Goal: Information Seeking & Learning: Find contact information

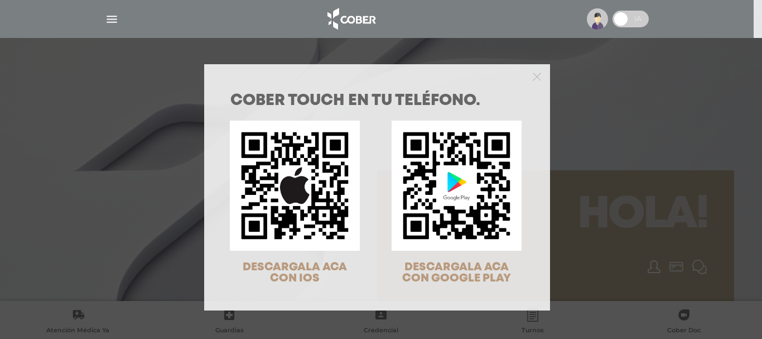
click at [563, 146] on div "COBER TOUCH en tu teléfono. DESCARGALA ACA CON IOS DESCARGALA ACA CON GOOGLE PL…" at bounding box center [381, 169] width 762 height 339
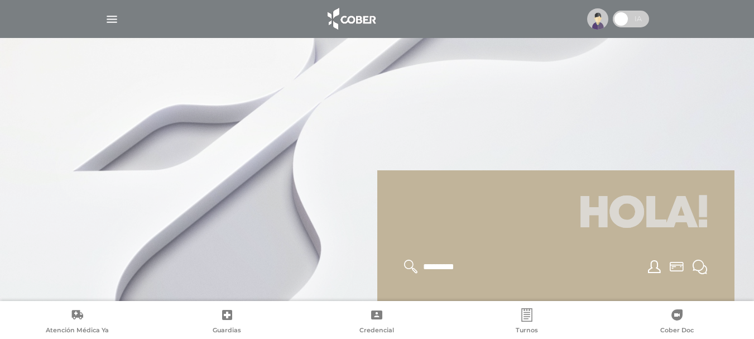
click at [553, 244] on h1 "Hola!" at bounding box center [555, 215] width 330 height 62
click at [723, 215] on div "Hola!" at bounding box center [555, 235] width 357 height 131
click at [654, 264] on icon at bounding box center [654, 266] width 13 height 13
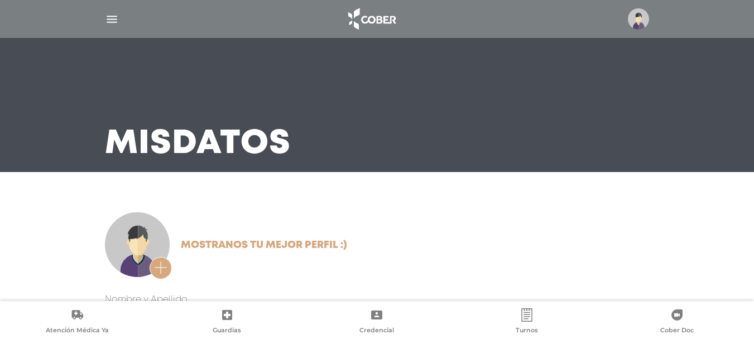
click at [112, 24] on img "button" at bounding box center [112, 19] width 14 height 14
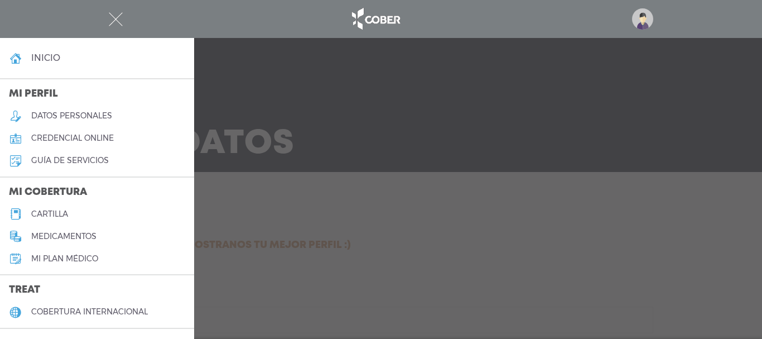
click at [99, 139] on h5 "credencial online" at bounding box center [72, 137] width 83 height 9
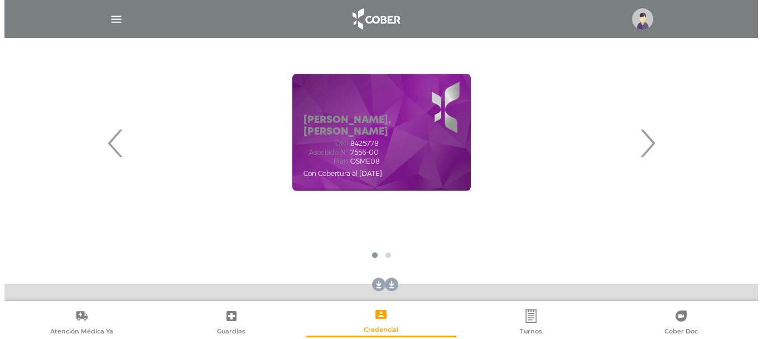
scroll to position [167, 0]
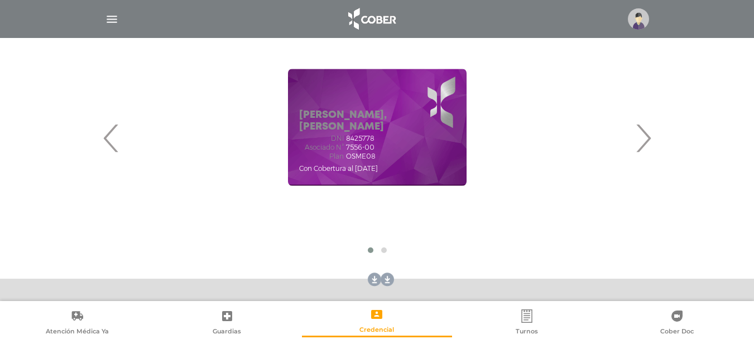
click at [647, 139] on span "›" at bounding box center [643, 138] width 22 height 60
click at [106, 139] on span "‹" at bounding box center [111, 138] width 22 height 60
click at [115, 15] on img "button" at bounding box center [112, 19] width 14 height 14
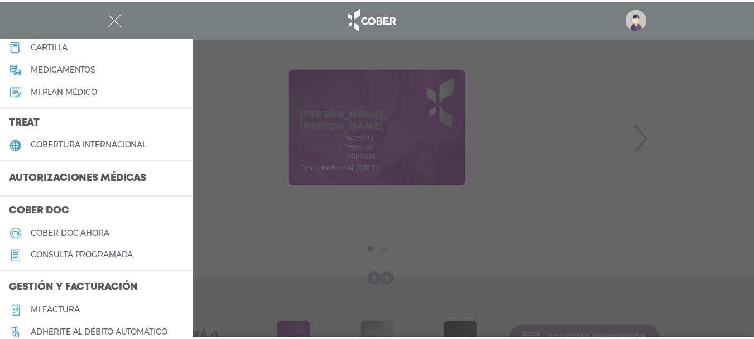
scroll to position [223, 0]
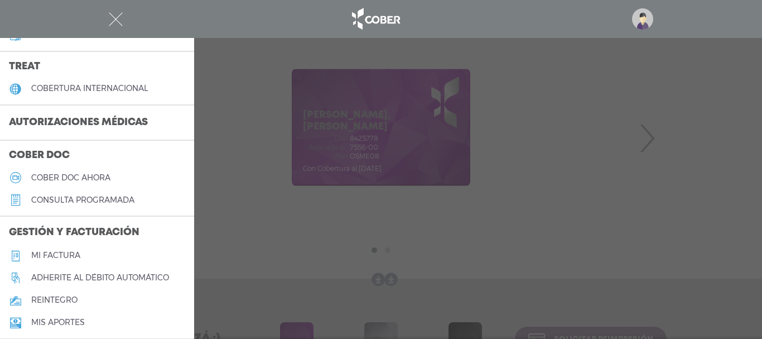
click at [98, 180] on h5 "Cober doc ahora" at bounding box center [70, 177] width 79 height 9
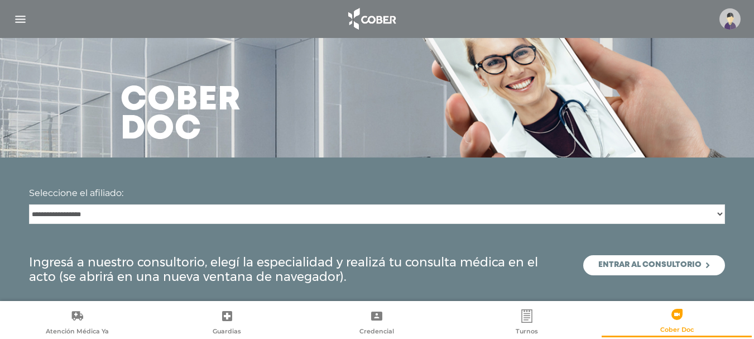
scroll to position [21, 0]
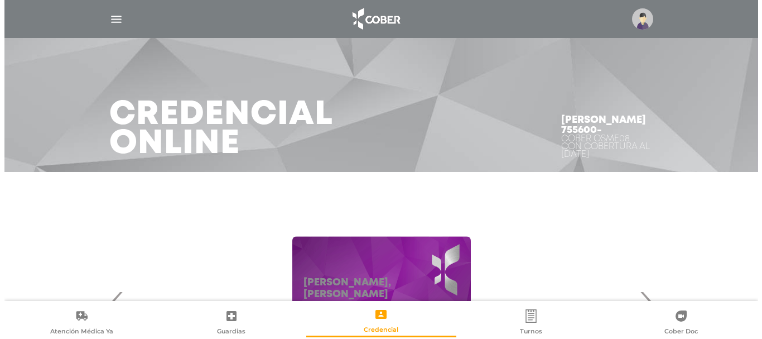
scroll to position [167, 0]
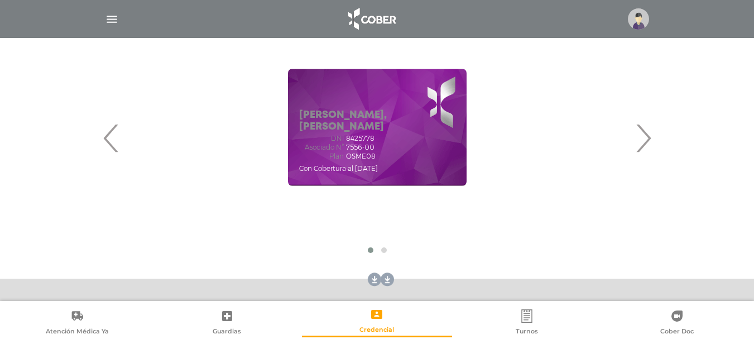
click at [107, 22] on img "button" at bounding box center [112, 19] width 14 height 14
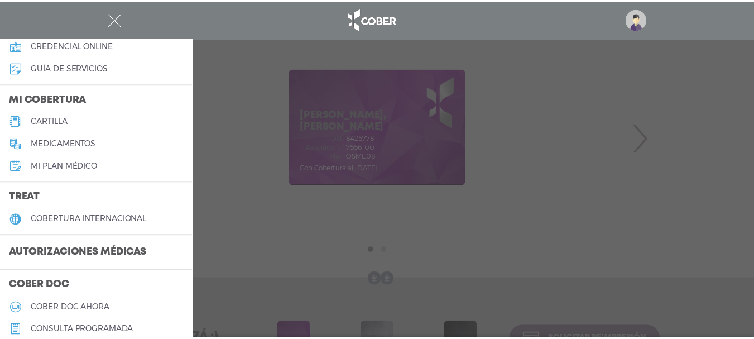
scroll to position [112, 0]
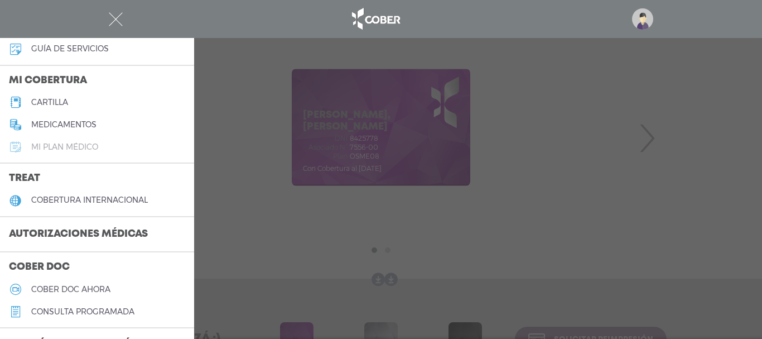
click at [79, 149] on h5 "Mi plan médico" at bounding box center [64, 146] width 67 height 9
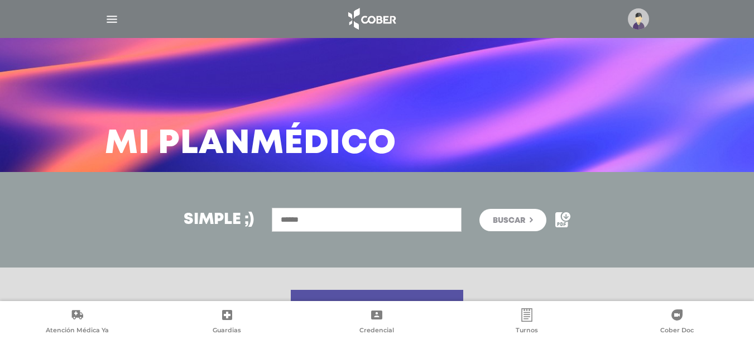
click at [426, 220] on input "text" at bounding box center [367, 219] width 190 height 24
type input "**********"
click at [490, 221] on button "Buscar" at bounding box center [512, 220] width 67 height 22
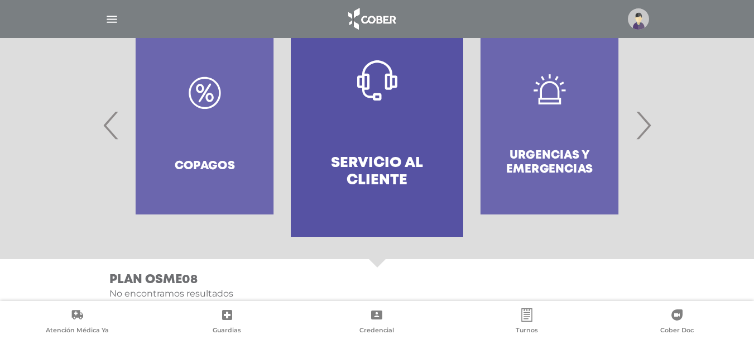
scroll to position [276, 0]
click at [391, 113] on link "Servicio al Cliente" at bounding box center [377, 124] width 172 height 223
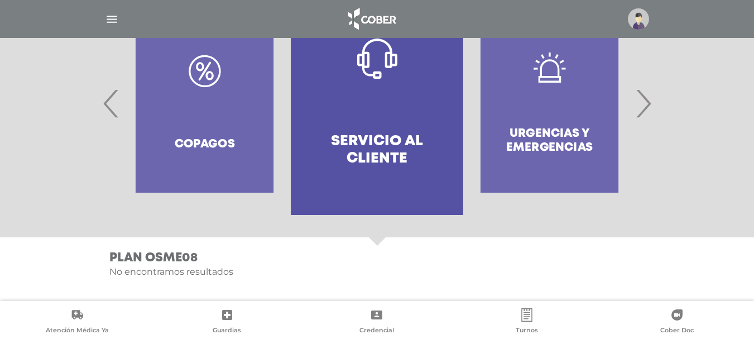
click at [523, 123] on div "Urgencias y emergencias" at bounding box center [549, 103] width 172 height 223
click at [655, 98] on div at bounding box center [376, 103] width 571 height 223
click at [644, 101] on span "›" at bounding box center [643, 103] width 22 height 60
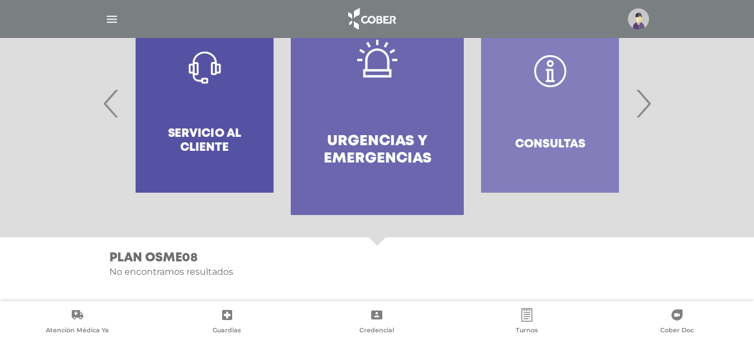
click at [421, 120] on link "Urgencias y emergencias" at bounding box center [377, 103] width 172 height 223
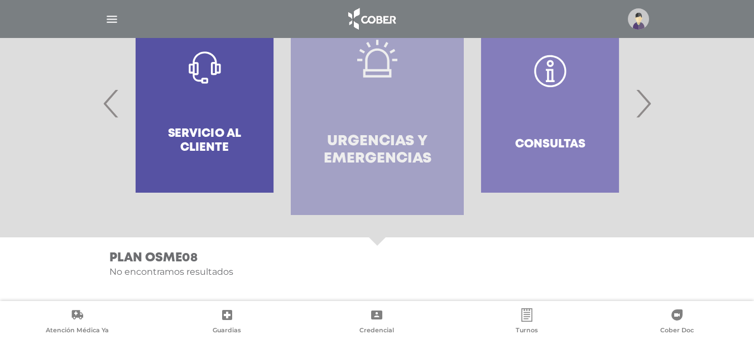
click at [379, 127] on link "Urgencias y emergencias" at bounding box center [377, 103] width 172 height 223
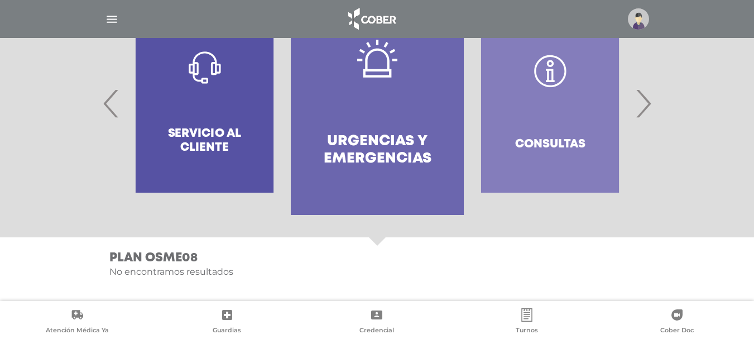
click at [370, 60] on icon at bounding box center [377, 58] width 40 height 40
click at [187, 258] on h3 "Plan OSME08" at bounding box center [379, 257] width 540 height 15
drag, startPoint x: 181, startPoint y: 257, endPoint x: 203, endPoint y: 261, distance: 22.2
click at [203, 261] on h3 "Plan OSME08" at bounding box center [379, 257] width 540 height 15
drag, startPoint x: 188, startPoint y: 282, endPoint x: 217, endPoint y: 277, distance: 29.3
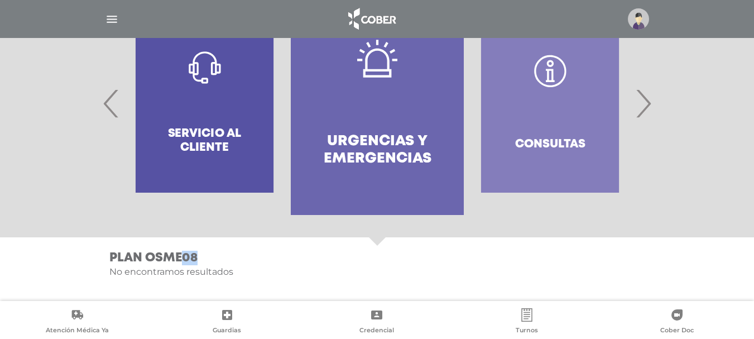
click at [203, 279] on div "Plan OSME08" at bounding box center [376, 269] width 571 height 64
click at [211, 109] on div "Servicio al Cliente" at bounding box center [204, 103] width 172 height 223
click at [96, 103] on div at bounding box center [376, 103] width 571 height 223
click at [103, 108] on span "‹" at bounding box center [111, 103] width 22 height 60
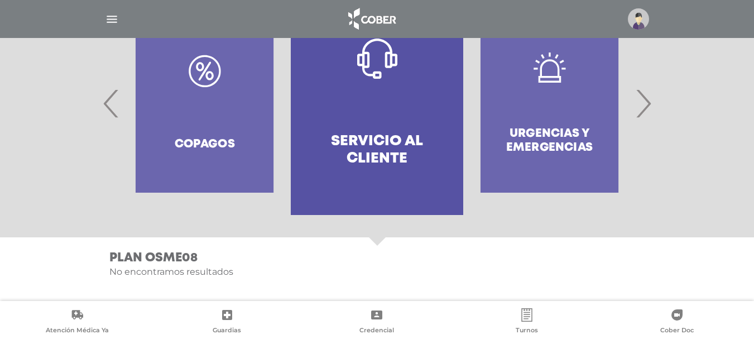
click at [105, 109] on span "‹" at bounding box center [111, 103] width 22 height 60
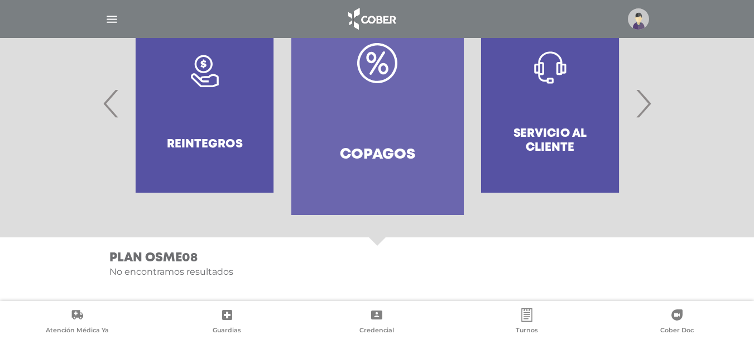
click at [105, 109] on span "‹" at bounding box center [111, 103] width 22 height 60
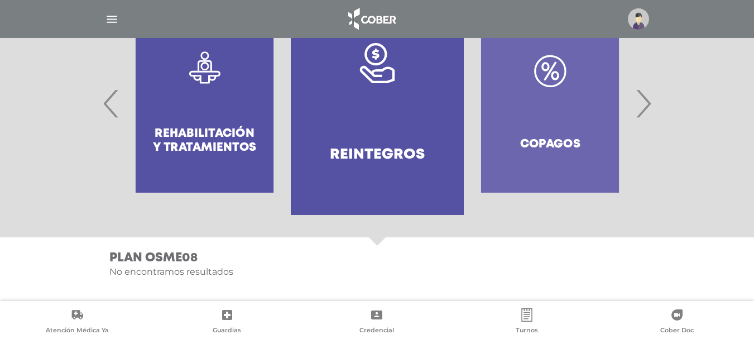
click at [105, 109] on span "‹" at bounding box center [111, 103] width 22 height 60
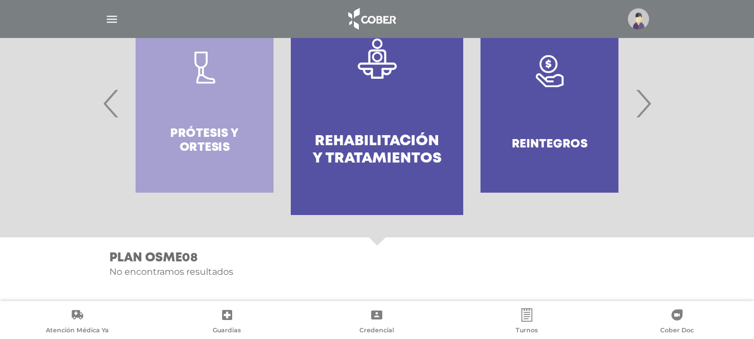
click at [105, 109] on span "‹" at bounding box center [111, 103] width 22 height 60
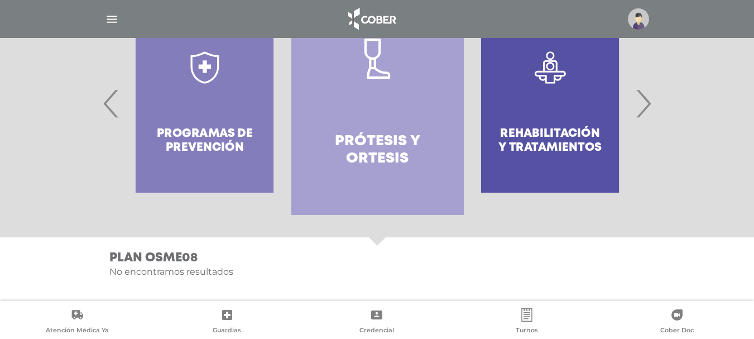
click at [202, 90] on div "Programas de prevención" at bounding box center [204, 103] width 172 height 223
click at [107, 103] on span "‹" at bounding box center [111, 103] width 22 height 60
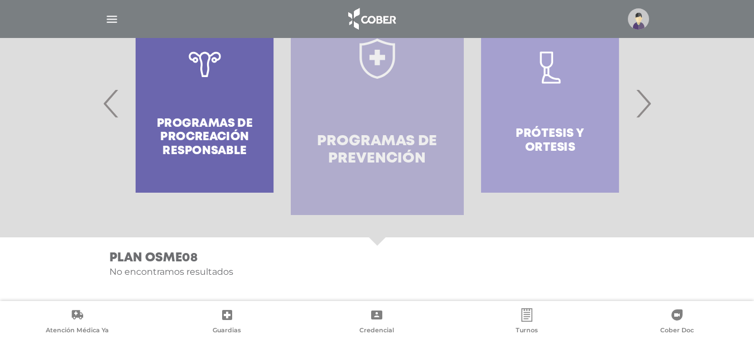
click at [384, 112] on link "Programas de prevención" at bounding box center [377, 103] width 172 height 223
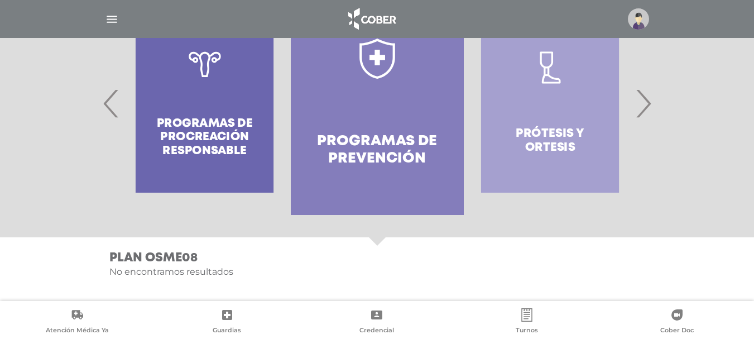
click at [104, 105] on span "‹" at bounding box center [111, 103] width 22 height 60
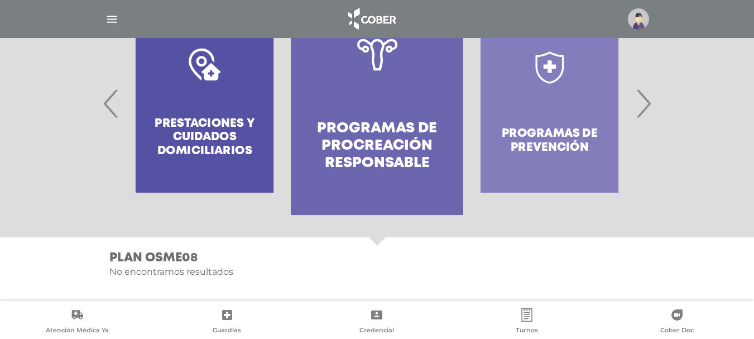
click at [394, 113] on link "Programas de Procreación responsable" at bounding box center [377, 103] width 172 height 223
click at [110, 104] on span "‹" at bounding box center [111, 103] width 22 height 60
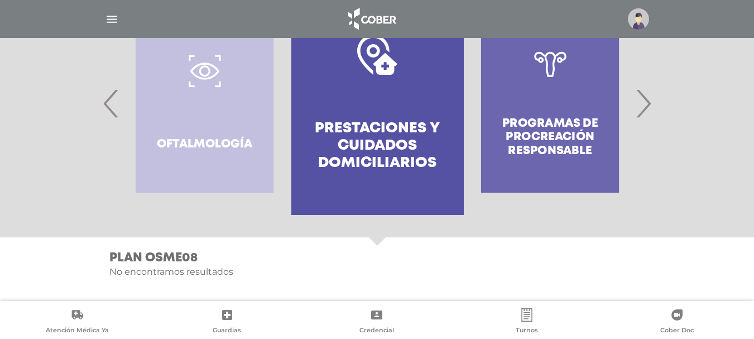
click at [362, 137] on h4 "Prestaciones y cuidados domiciliarios" at bounding box center [377, 146] width 132 height 52
click at [373, 239] on span at bounding box center [377, 245] width 17 height 17
click at [153, 258] on h3 "Plan OSME08" at bounding box center [379, 257] width 540 height 15
click at [385, 21] on img at bounding box center [371, 19] width 59 height 27
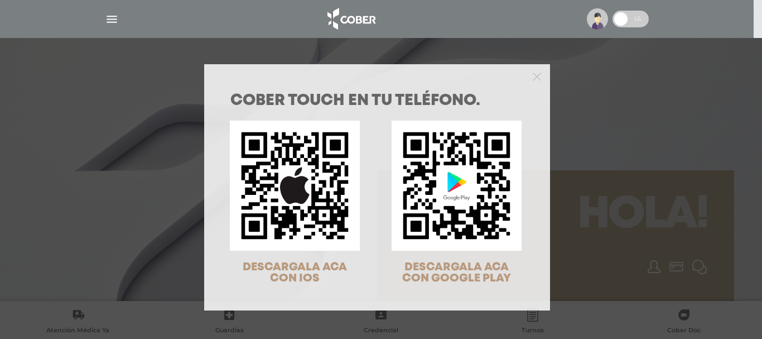
click at [598, 215] on div "COBER TOUCH en tu teléfono. DESCARGALA ACA CON IOS DESCARGALA ACA CON GOOGLE PL…" at bounding box center [381, 169] width 762 height 339
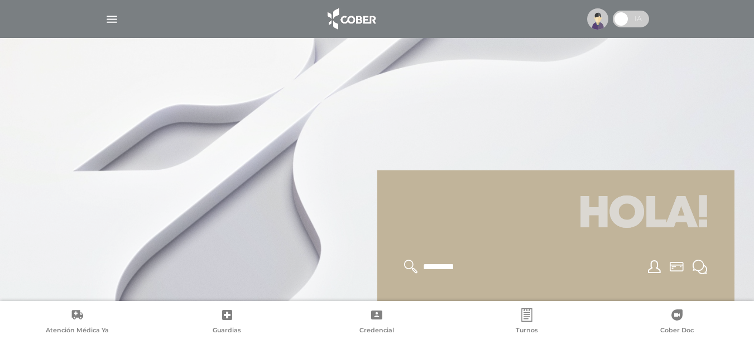
click at [224, 319] on icon at bounding box center [227, 315] width 10 height 10
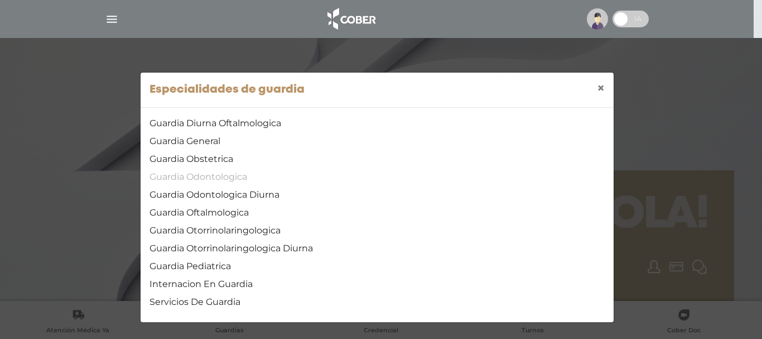
scroll to position [4, 0]
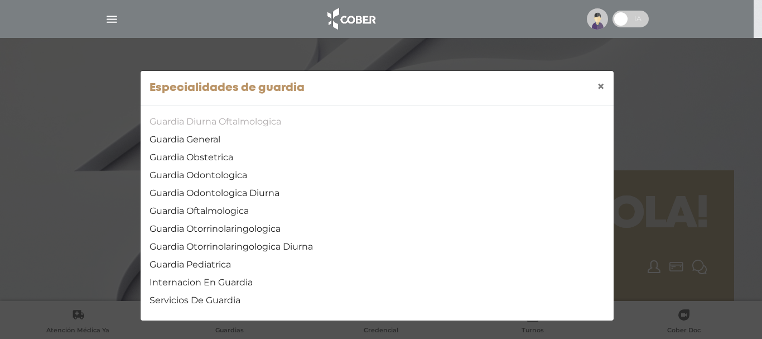
click at [214, 124] on link "Guardia Diurna Oftalmologica" at bounding box center [376, 121] width 455 height 13
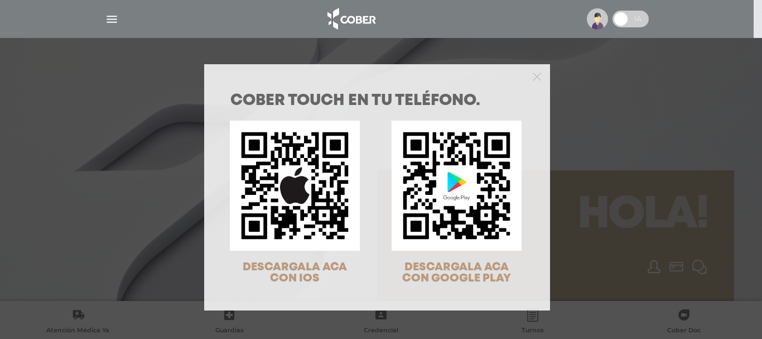
click at [627, 163] on div "COBER TOUCH en tu teléfono. DESCARGALA ACA CON IOS DESCARGALA ACA CON GOOGLE PL…" at bounding box center [381, 169] width 762 height 339
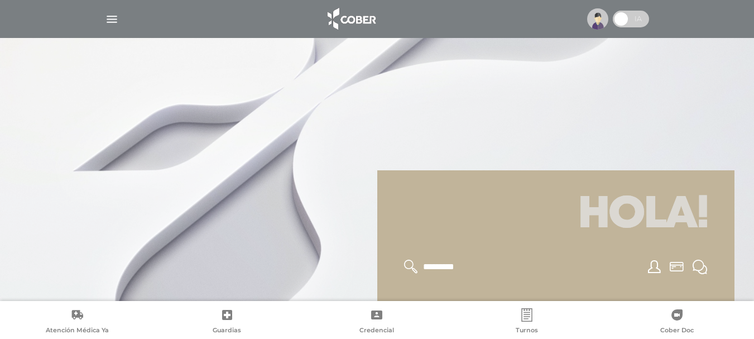
click at [225, 316] on icon at bounding box center [227, 315] width 10 height 10
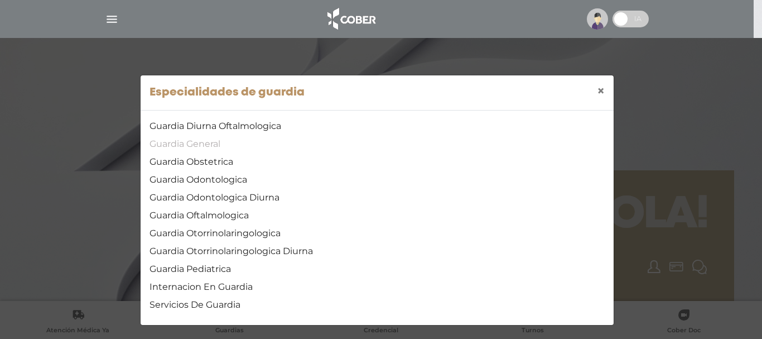
click at [194, 142] on link "Guardia General" at bounding box center [376, 143] width 455 height 13
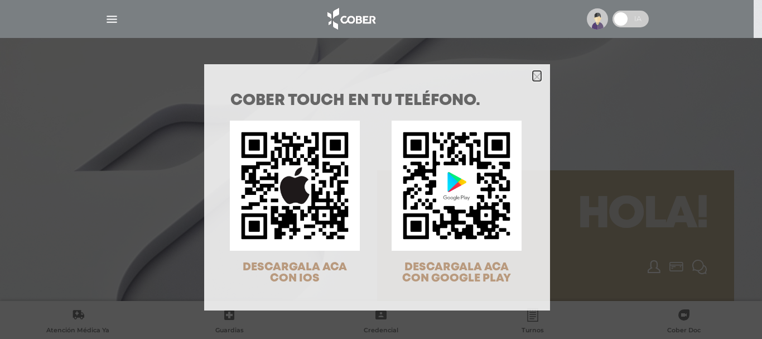
click at [533, 75] on icon "Close" at bounding box center [537, 77] width 8 height 8
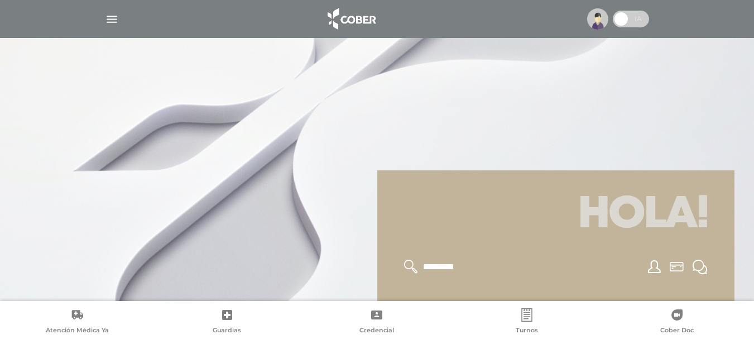
click at [108, 22] on img "button" at bounding box center [112, 19] width 14 height 14
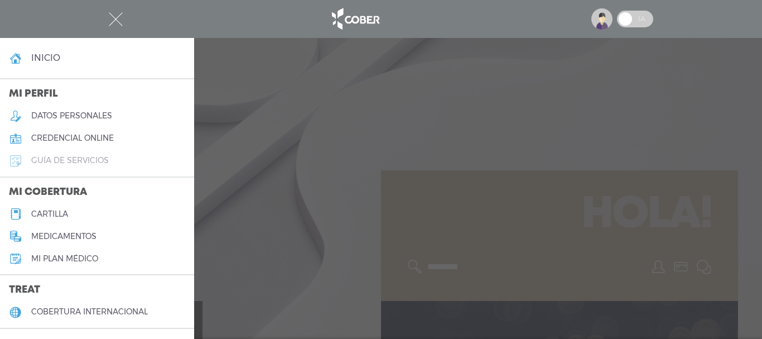
click at [91, 161] on h5 "guía de servicios" at bounding box center [70, 160] width 78 height 9
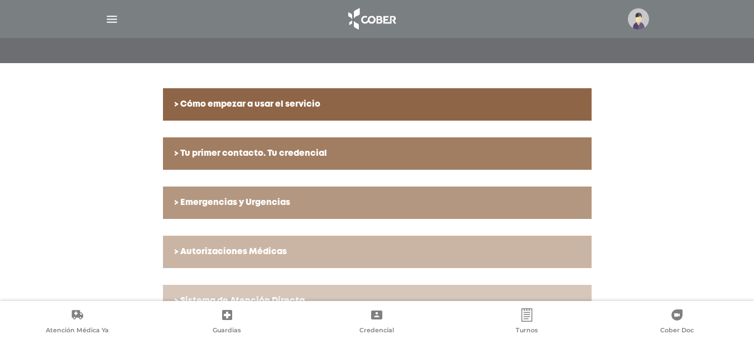
scroll to position [223, 0]
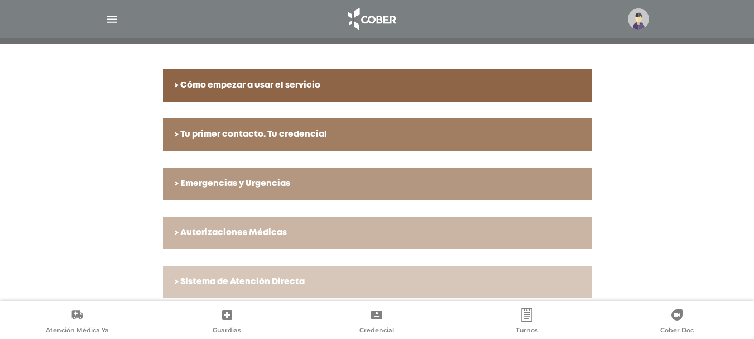
click at [263, 187] on h6 "> Emergencias y Urgencias" at bounding box center [377, 183] width 406 height 10
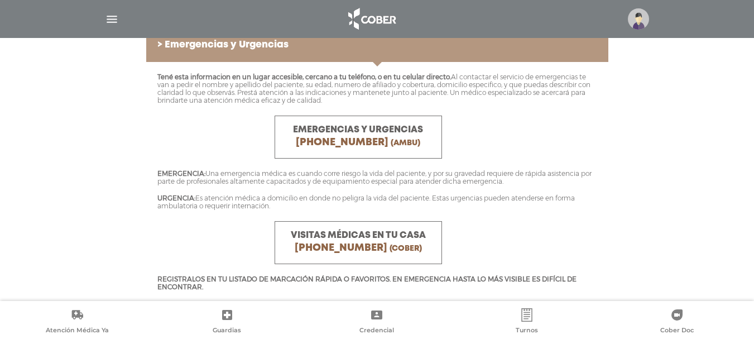
scroll to position [335, 0]
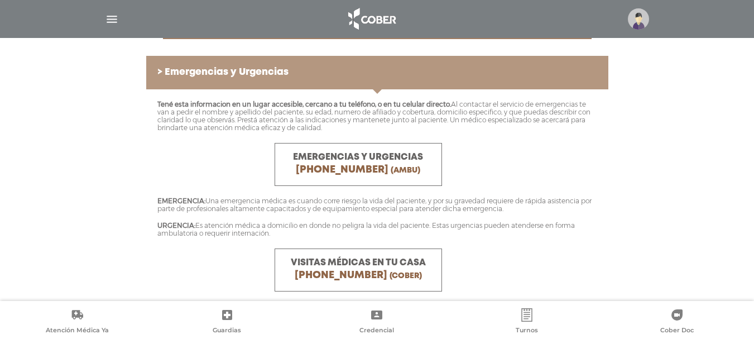
drag, startPoint x: 611, startPoint y: 178, endPoint x: 662, endPoint y: 154, distance: 55.6
click at [662, 154] on div "> Cómo empezar a usar el servicio Lo primero que tenés que tener en cuenta es q…" at bounding box center [377, 285] width 754 height 705
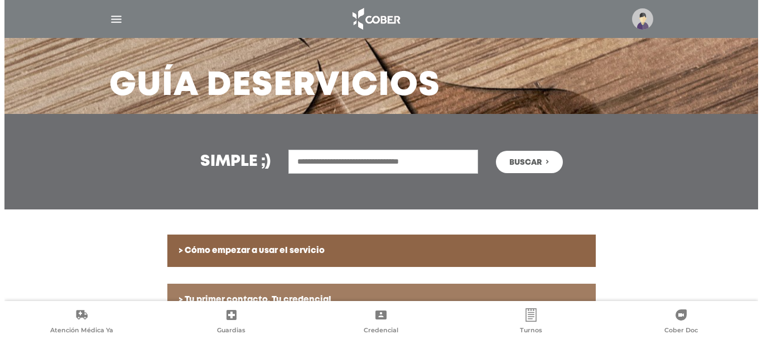
scroll to position [56, 0]
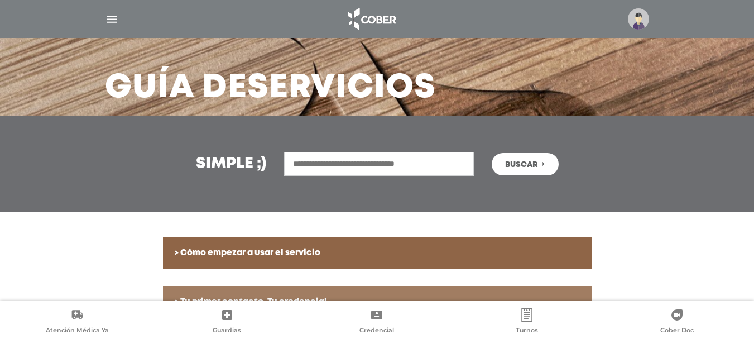
click at [113, 15] on img "button" at bounding box center [112, 19] width 14 height 14
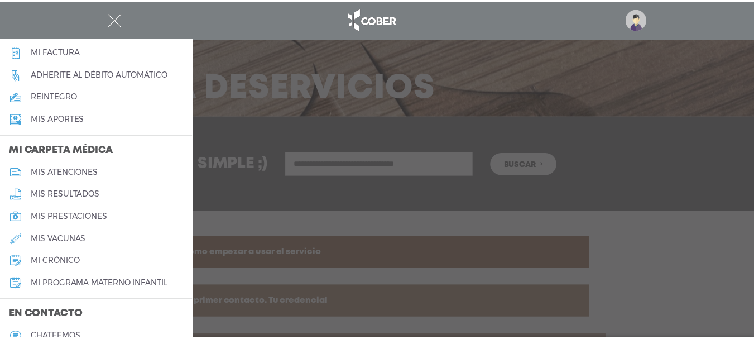
scroll to position [446, 0]
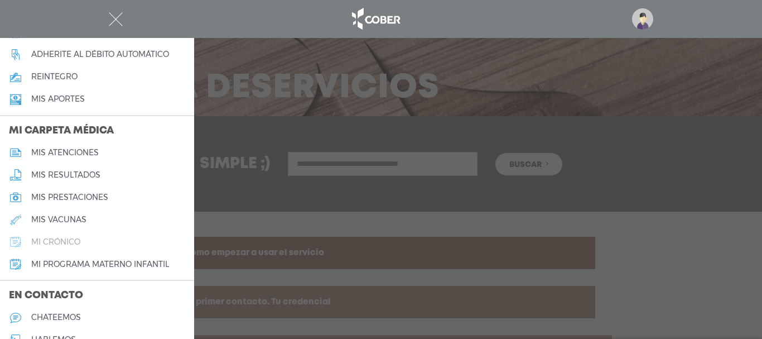
click at [63, 243] on h5 "mi crónico" at bounding box center [55, 241] width 49 height 9
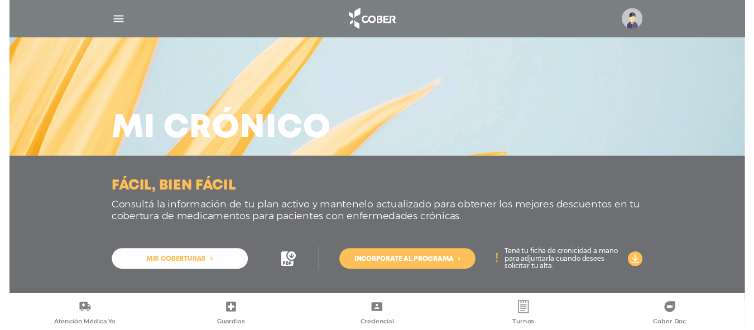
scroll to position [18, 0]
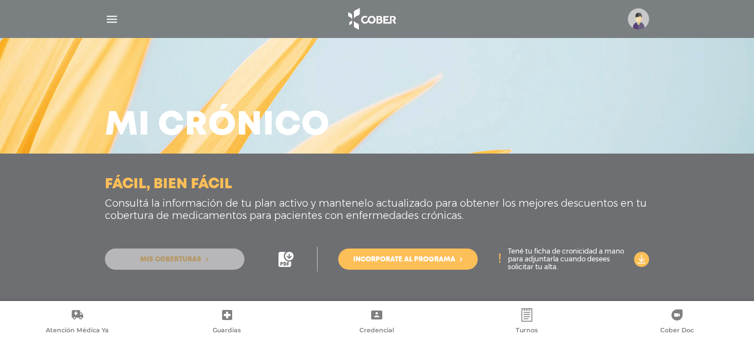
click at [171, 257] on span "Mis coberturas" at bounding box center [170, 259] width 61 height 7
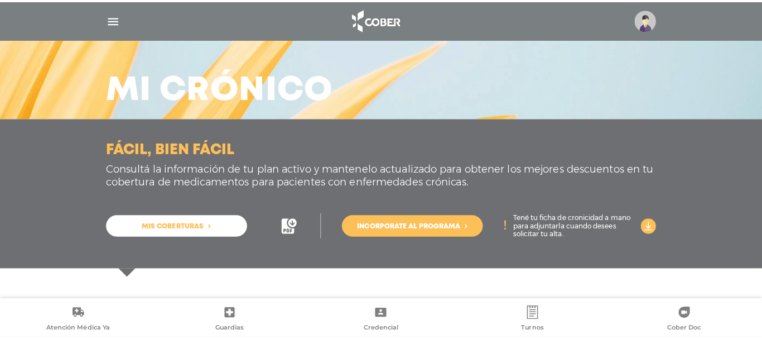
scroll to position [130, 0]
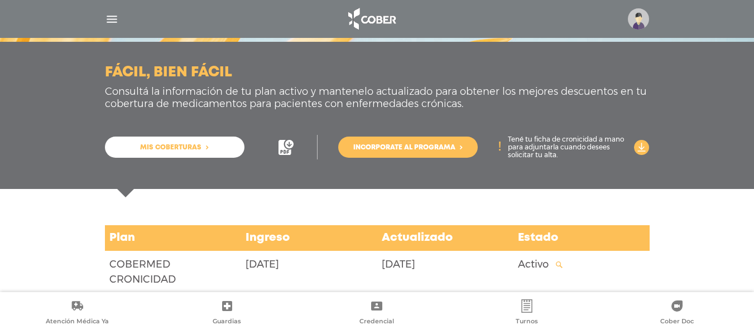
click at [73, 310] on icon at bounding box center [76, 306] width 13 height 13
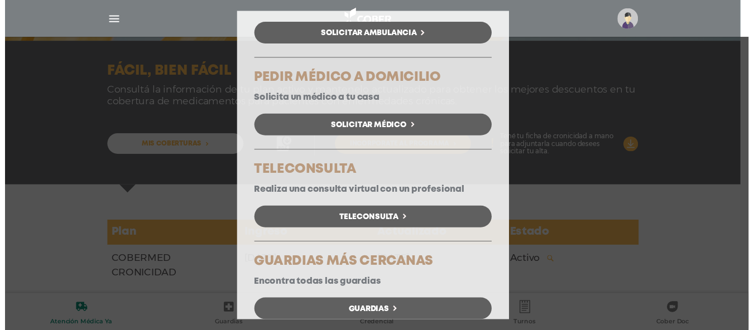
scroll to position [129, 0]
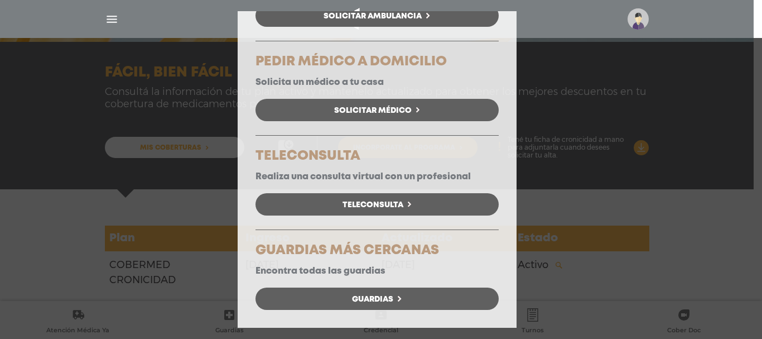
click at [721, 119] on div "Atención Médica Ya Elegí la opción que se ajuste a tu necesidad. AMBULANCIA YA …" at bounding box center [381, 169] width 762 height 339
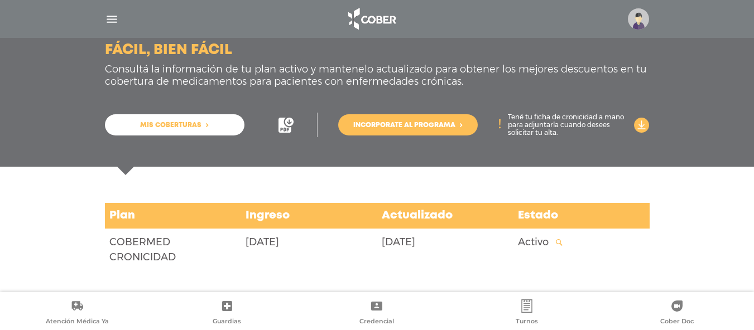
scroll to position [0, 0]
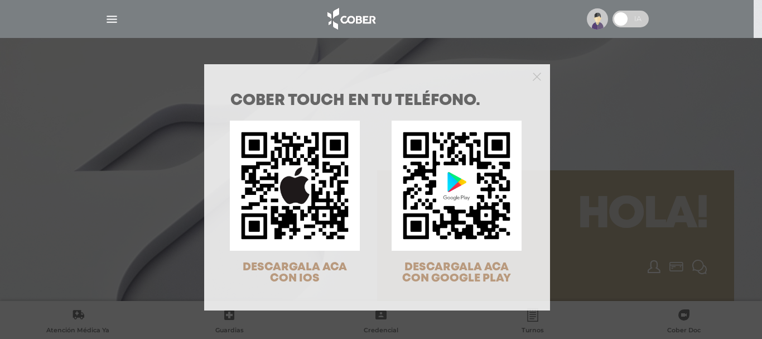
click at [585, 100] on div "COBER TOUCH en tu teléfono. DESCARGALA ACA CON IOS DESCARGALA ACA CON GOOGLE PL…" at bounding box center [381, 169] width 762 height 339
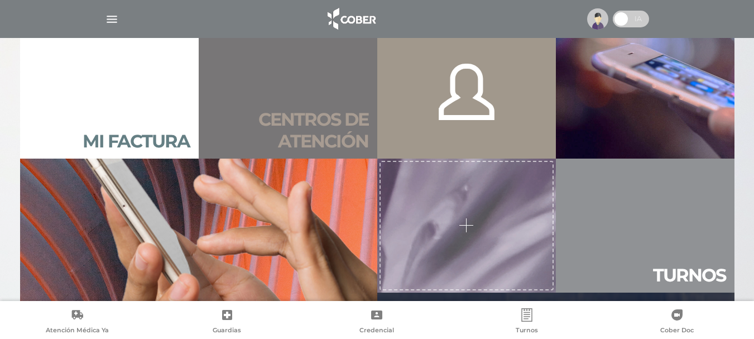
scroll to position [837, 0]
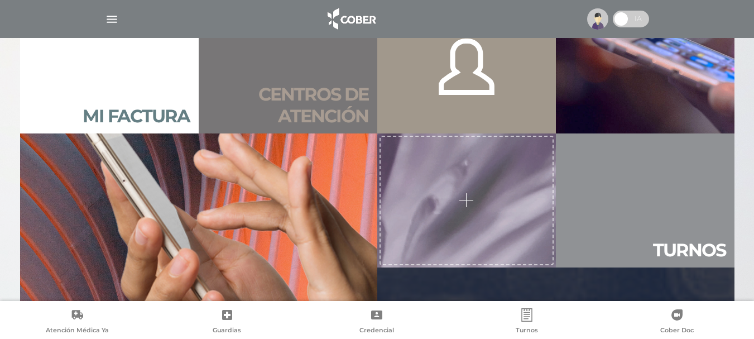
click at [335, 111] on h2 "Centros de atención" at bounding box center [287, 105] width 161 height 43
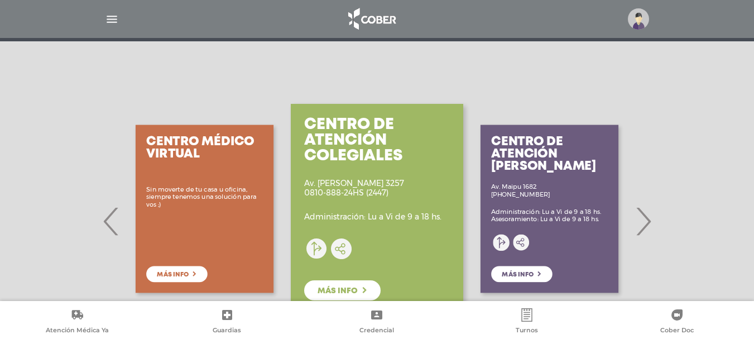
scroll to position [167, 0]
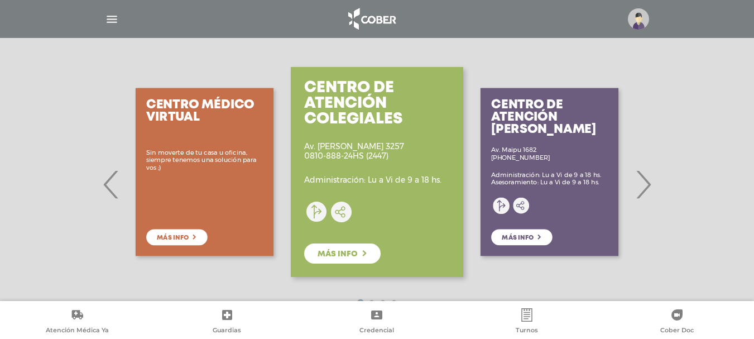
click at [646, 184] on span "›" at bounding box center [643, 184] width 22 height 60
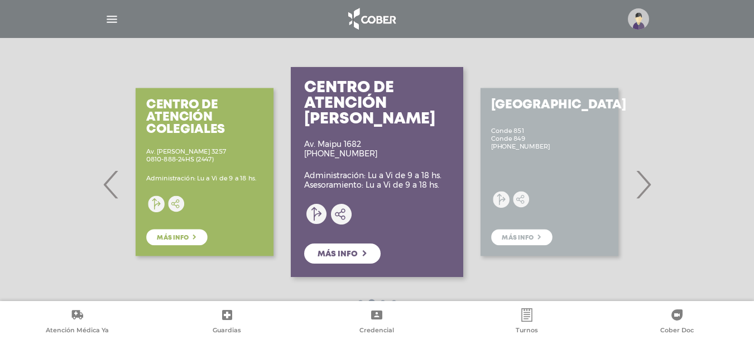
click at [646, 184] on span "›" at bounding box center [643, 184] width 22 height 60
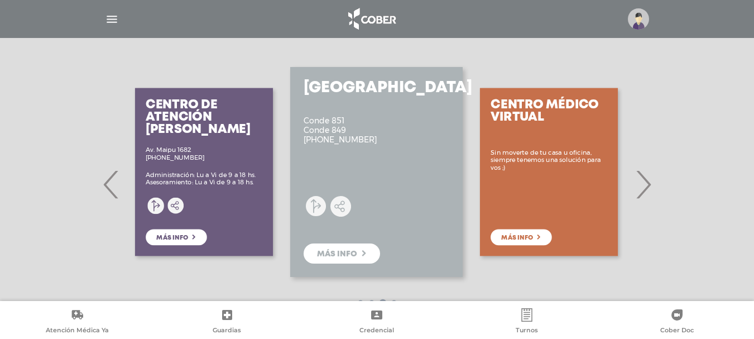
click at [646, 184] on span "›" at bounding box center [643, 184] width 22 height 60
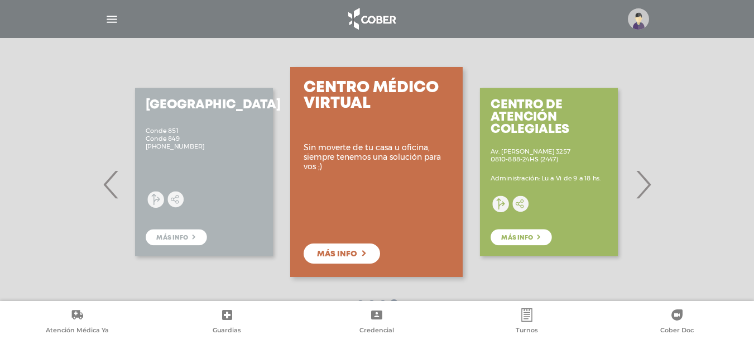
click at [646, 184] on span "›" at bounding box center [643, 184] width 22 height 60
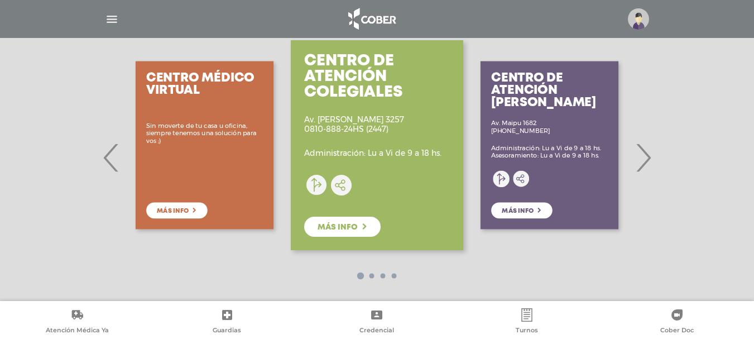
scroll to position [208, 0]
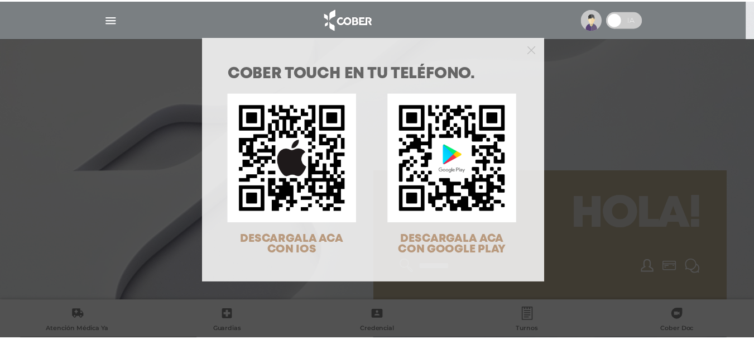
scroll to position [36, 0]
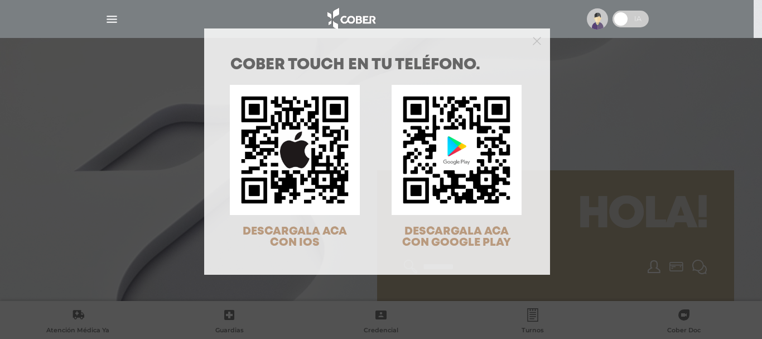
click at [568, 110] on div "COBER TOUCH en tu teléfono. DESCARGALA ACA CON IOS DESCARGALA ACA CON GOOGLE PL…" at bounding box center [381, 169] width 762 height 339
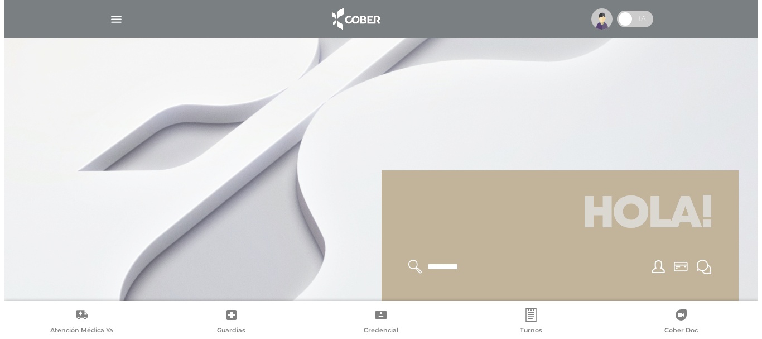
scroll to position [112, 0]
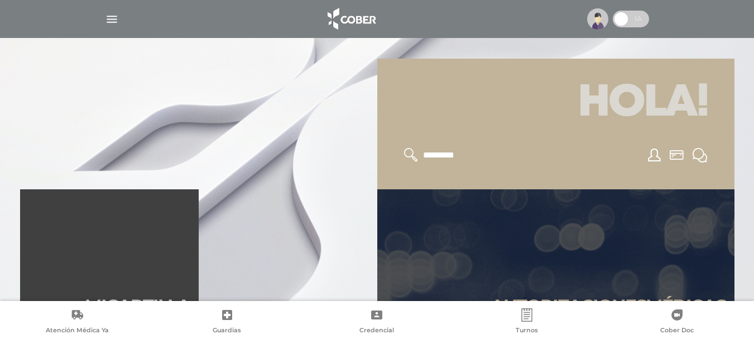
click at [71, 315] on icon at bounding box center [76, 314] width 13 height 13
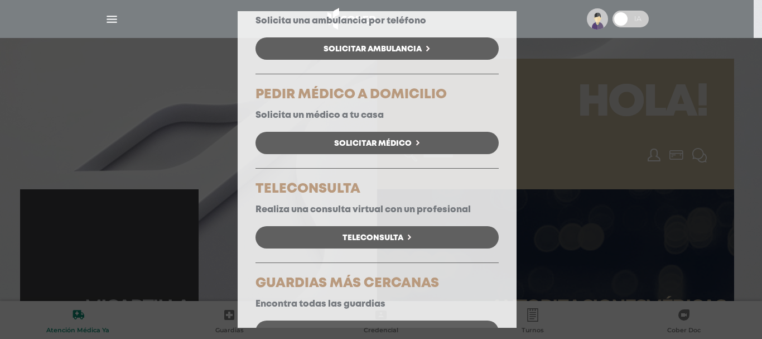
scroll to position [129, 0]
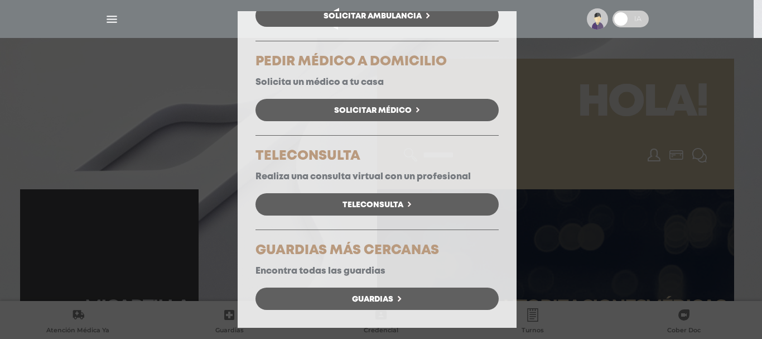
click at [243, 283] on div "Atención Médica Ya Elegí la opción que se ajuste a tu necesidad. AMBULANCIA YA …" at bounding box center [377, 115] width 279 height 423
click at [360, 297] on span "Guardias" at bounding box center [372, 299] width 41 height 8
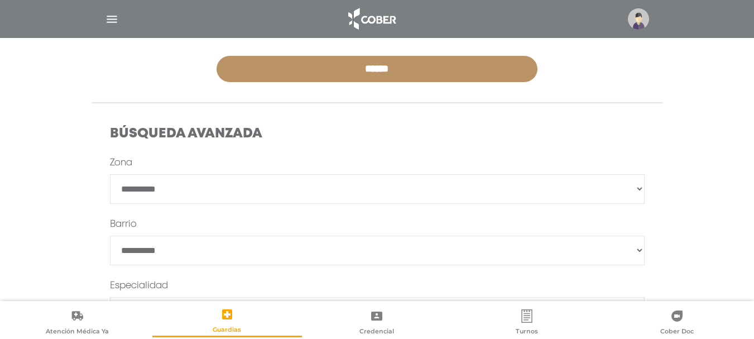
scroll to position [279, 0]
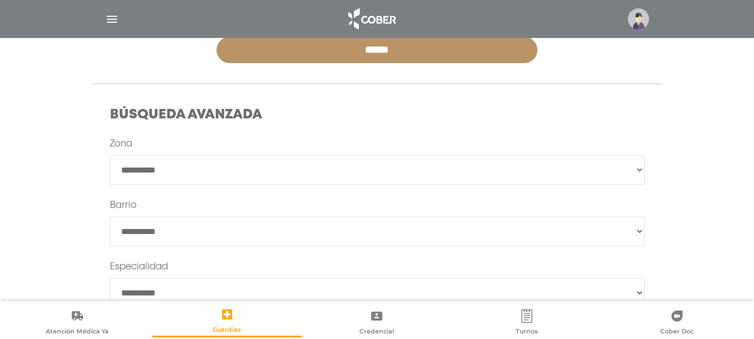
click at [636, 169] on select "**********" at bounding box center [377, 170] width 534 height 30
select select "*********"
click at [110, 155] on select "**********" at bounding box center [377, 170] width 534 height 30
click at [636, 230] on select "******" at bounding box center [377, 231] width 534 height 30
select select "**********"
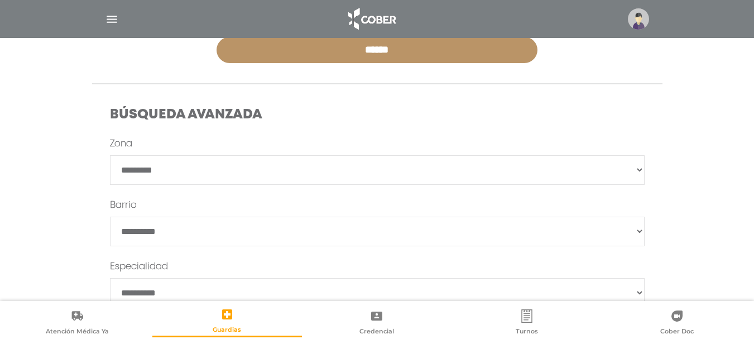
click at [110, 216] on select "******" at bounding box center [377, 231] width 534 height 30
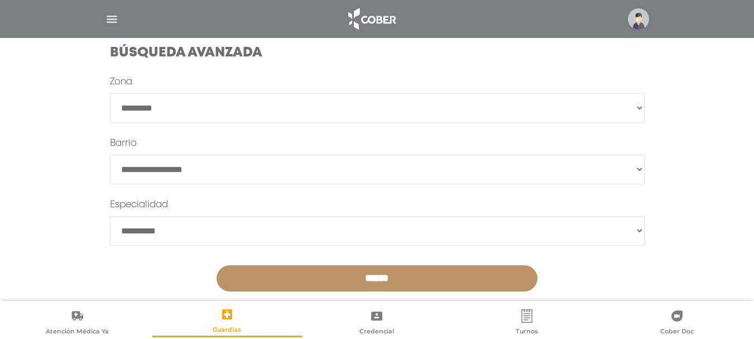
scroll to position [359, 0]
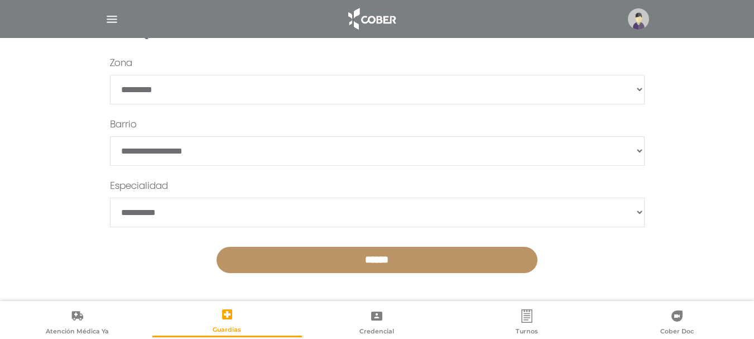
click at [386, 258] on input "******" at bounding box center [376, 260] width 321 height 26
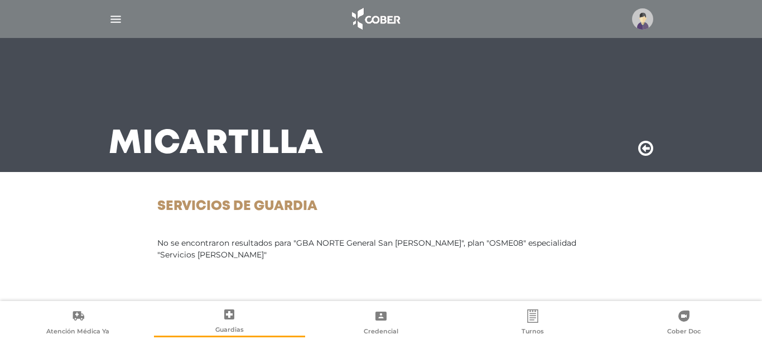
click at [227, 316] on icon at bounding box center [229, 314] width 10 height 10
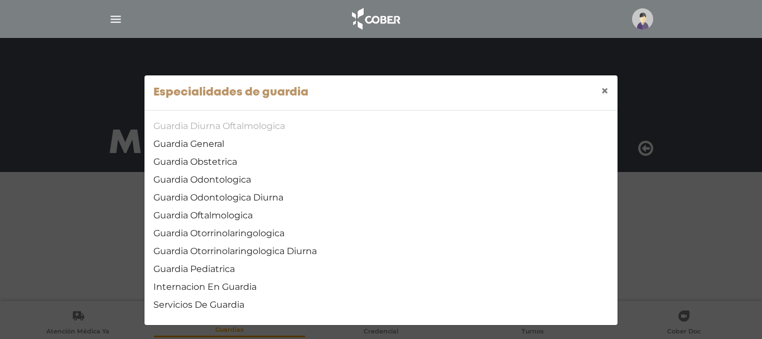
click at [210, 126] on link "Guardia Diurna Oftalmologica" at bounding box center [380, 125] width 455 height 13
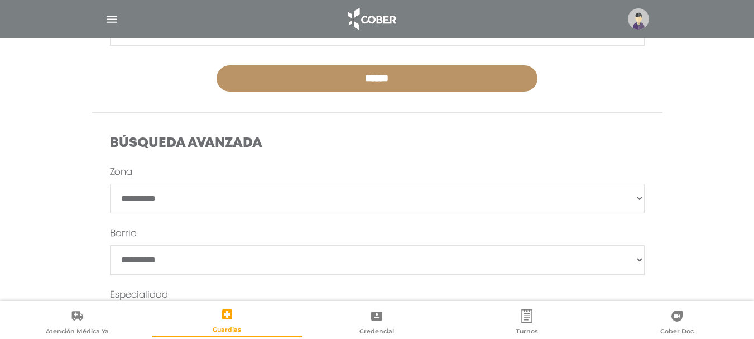
scroll to position [248, 0]
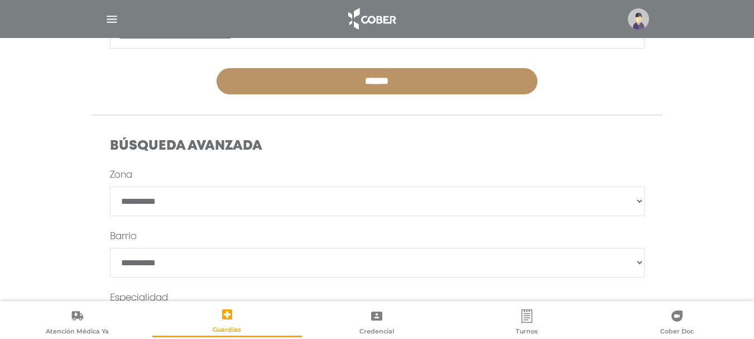
click at [638, 200] on select "**********" at bounding box center [377, 201] width 534 height 30
click at [110, 186] on select "**********" at bounding box center [377, 201] width 534 height 30
click at [639, 263] on select "*******" at bounding box center [377, 263] width 534 height 30
click at [725, 115] on main "**********" at bounding box center [377, 101] width 754 height 698
click at [638, 199] on select "**********" at bounding box center [377, 201] width 534 height 30
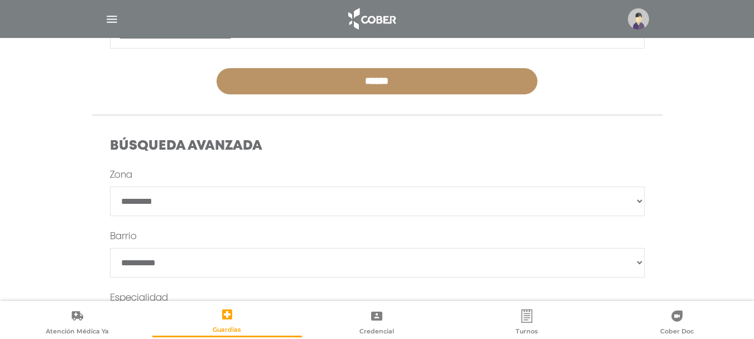
select select "*********"
click at [110, 186] on select "**********" at bounding box center [377, 201] width 534 height 30
click at [639, 260] on select "******" at bounding box center [377, 263] width 534 height 30
select select "**********"
click at [110, 248] on select "******" at bounding box center [377, 263] width 534 height 30
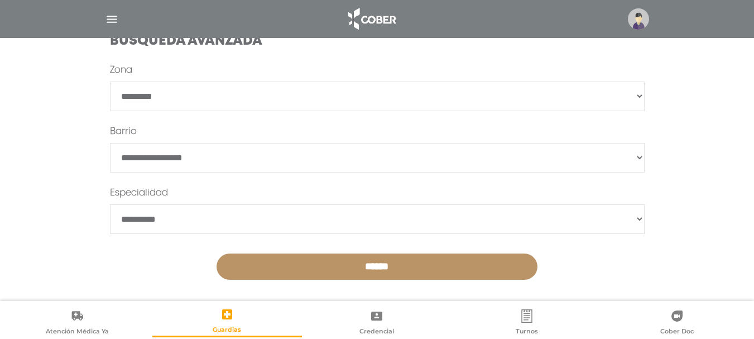
scroll to position [359, 0]
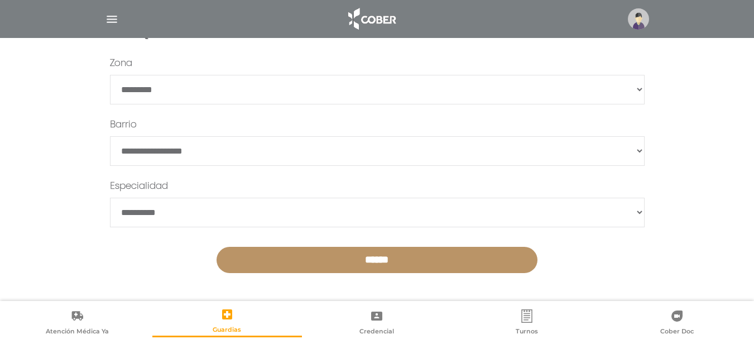
click at [395, 266] on input "******" at bounding box center [376, 260] width 321 height 26
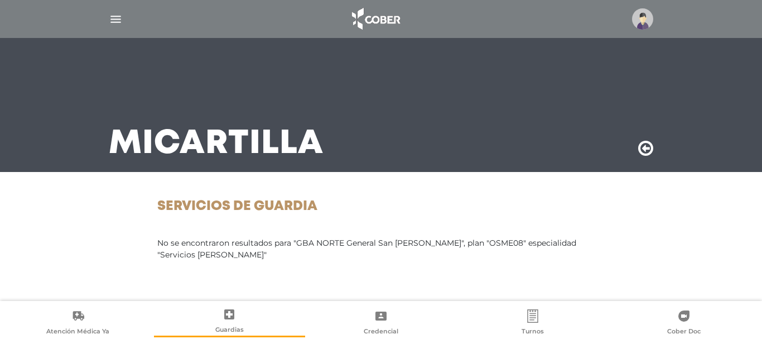
click at [233, 314] on icon at bounding box center [229, 314] width 10 height 10
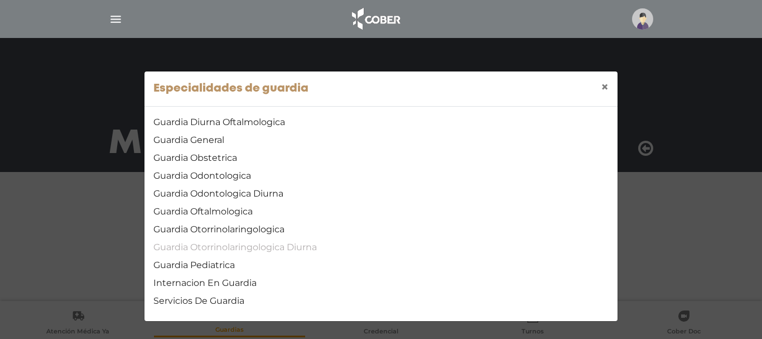
scroll to position [4, 0]
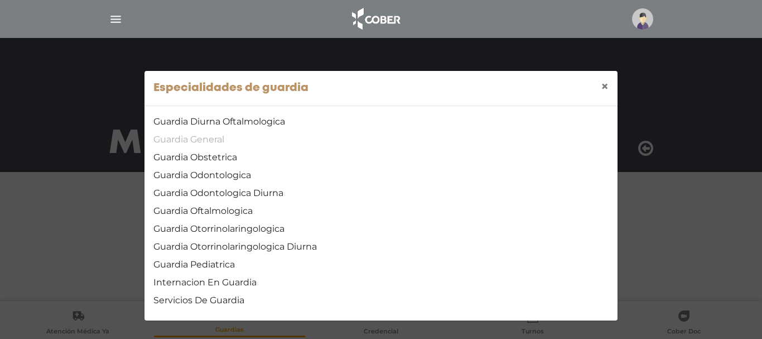
click at [207, 141] on link "Guardia General" at bounding box center [380, 139] width 455 height 13
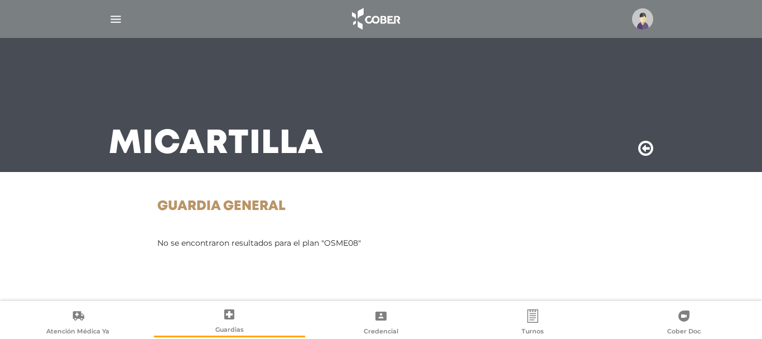
click at [234, 331] on span "Guardias" at bounding box center [229, 330] width 28 height 10
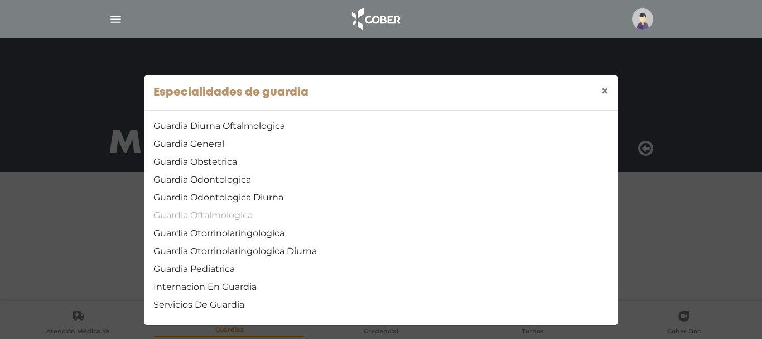
click at [247, 218] on link "Guardia Oftalmologica" at bounding box center [380, 215] width 455 height 13
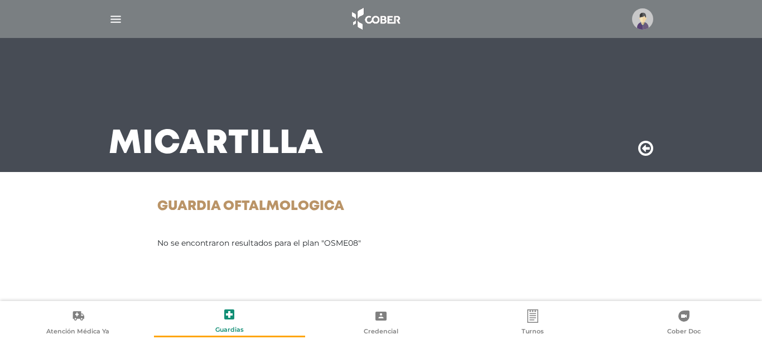
click at [235, 326] on span "Guardias" at bounding box center [229, 330] width 28 height 10
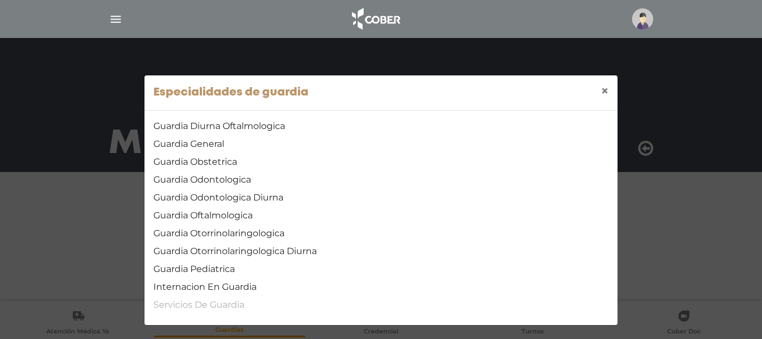
click at [211, 306] on link "Servicios De Guardia" at bounding box center [380, 304] width 455 height 13
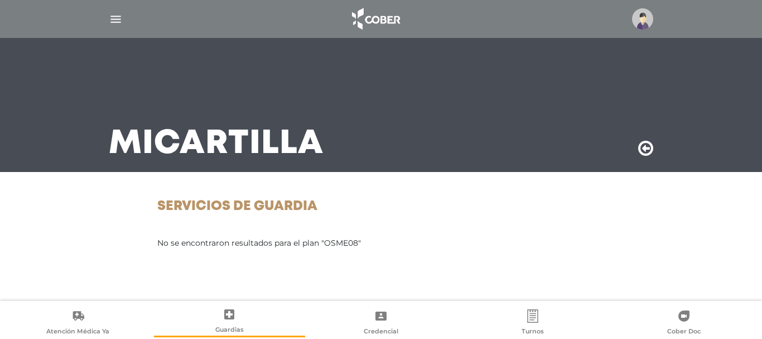
click at [231, 320] on icon at bounding box center [229, 313] width 13 height 13
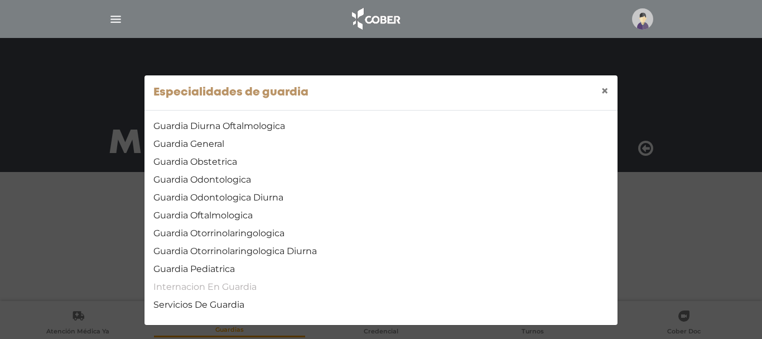
click at [210, 286] on link "Internacion En Guardia" at bounding box center [380, 286] width 455 height 13
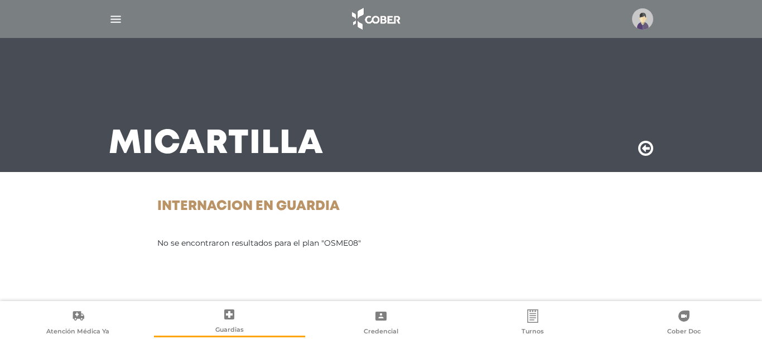
click at [228, 314] on icon at bounding box center [229, 313] width 13 height 13
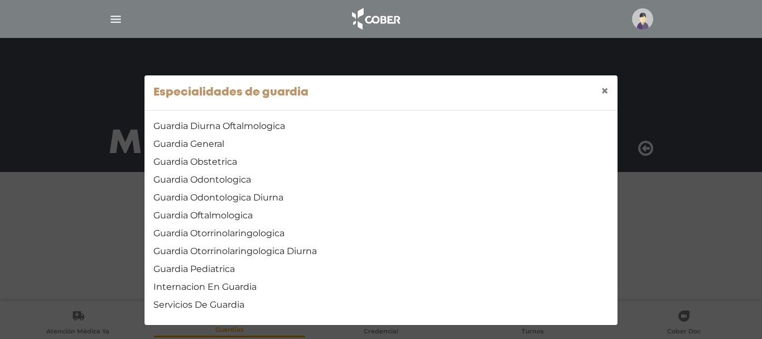
click at [110, 20] on div "Especialidades de guardia × Guardia Diurna Oftalmologica Guardia General Guardi…" at bounding box center [381, 169] width 762 height 339
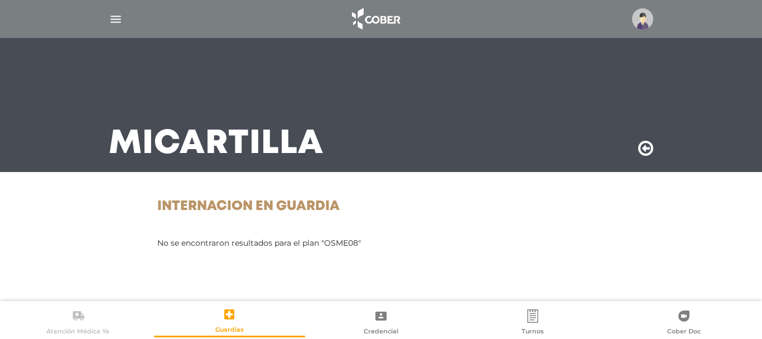
click at [75, 312] on icon at bounding box center [78, 315] width 11 height 9
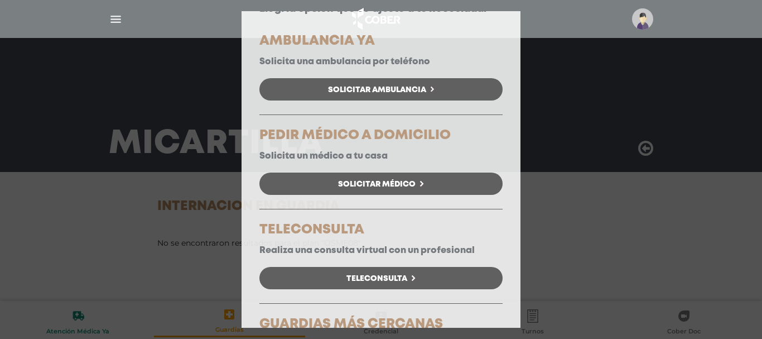
scroll to position [129, 0]
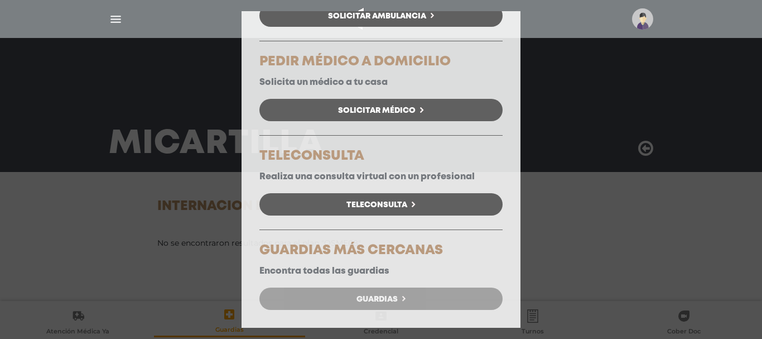
click at [358, 295] on span "Guardias" at bounding box center [376, 299] width 41 height 8
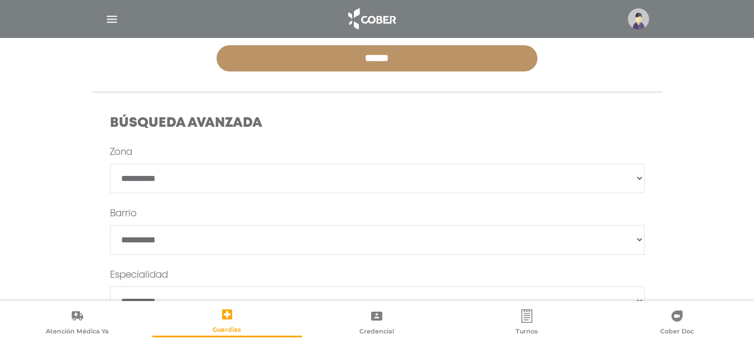
scroll to position [303, 0]
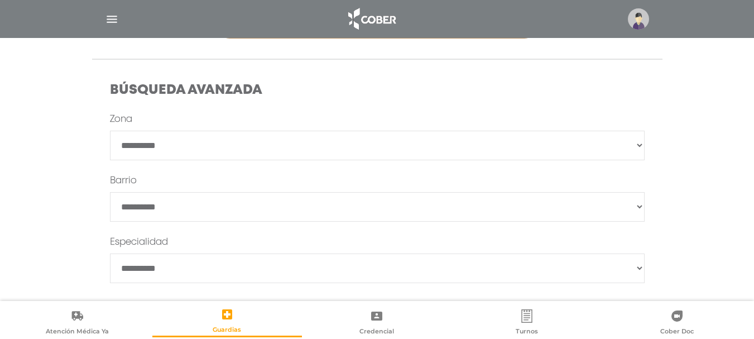
click at [641, 268] on select "**********" at bounding box center [377, 268] width 534 height 30
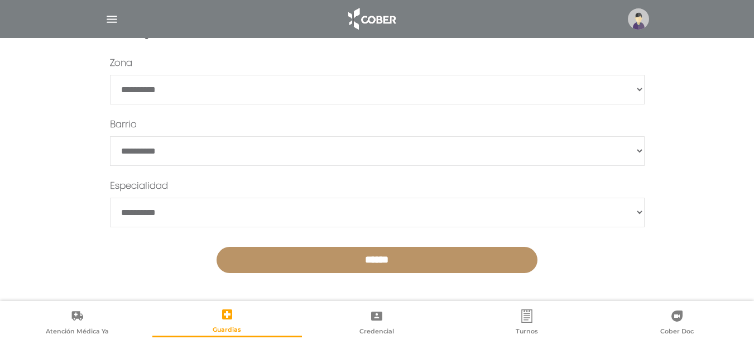
click at [371, 253] on input "******" at bounding box center [376, 260] width 321 height 26
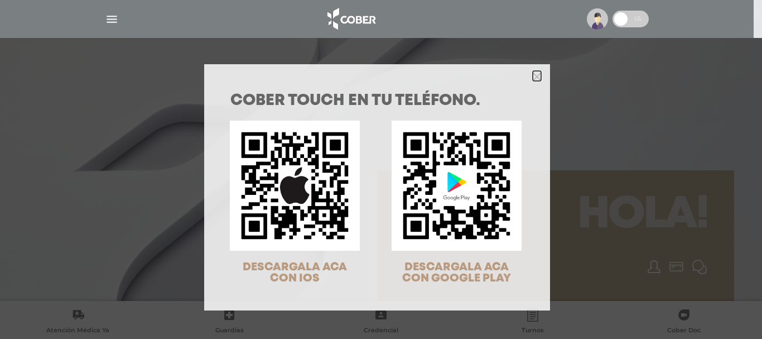
click at [534, 79] on icon "Close" at bounding box center [537, 77] width 8 height 8
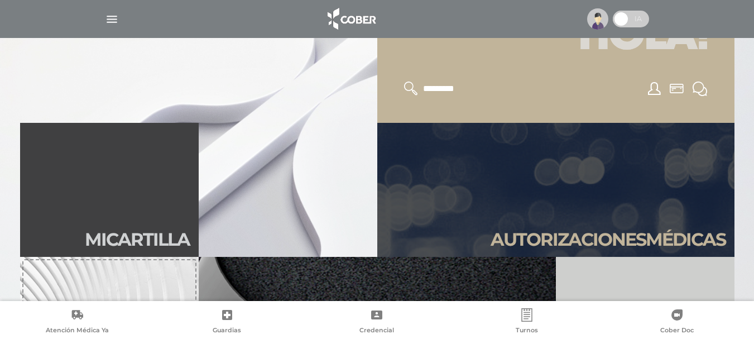
scroll to position [167, 0]
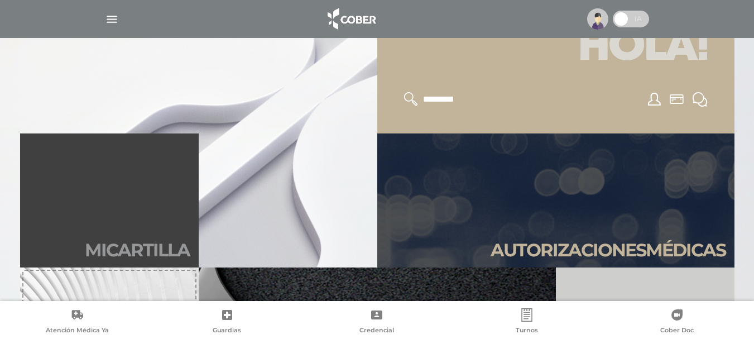
click at [153, 250] on h2 "Mi car tilla" at bounding box center [137, 249] width 105 height 21
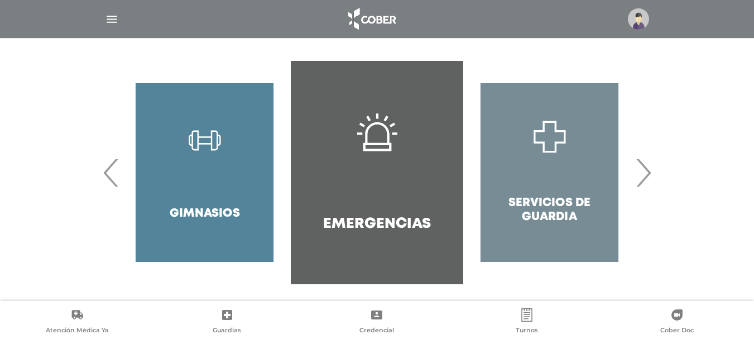
scroll to position [234, 0]
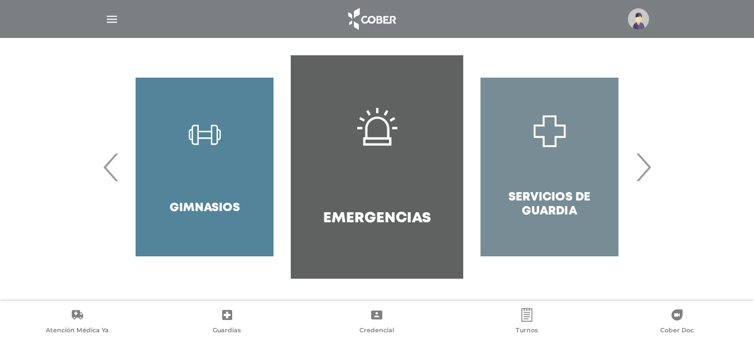
click at [360, 204] on link "Emergencias" at bounding box center [377, 166] width 172 height 223
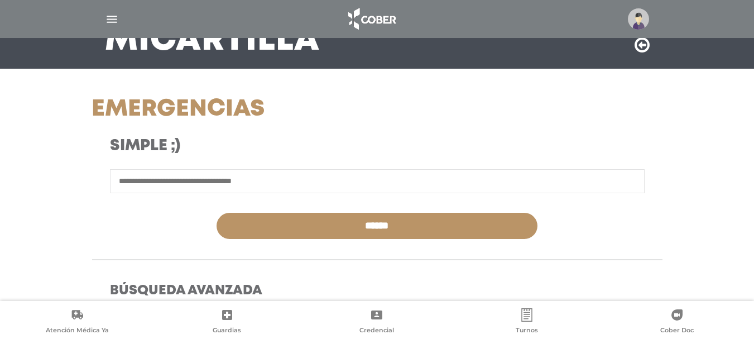
scroll to position [56, 0]
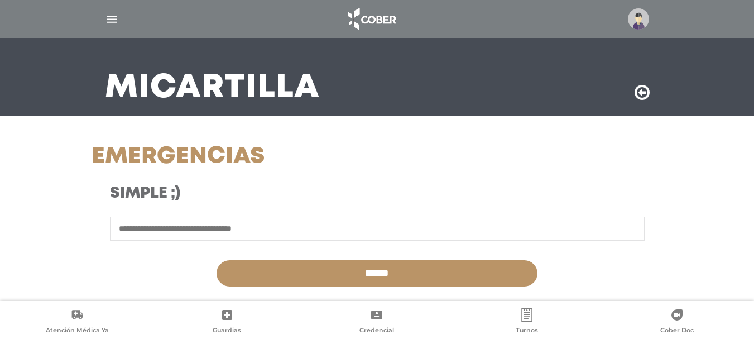
click at [298, 230] on input "text" at bounding box center [377, 228] width 534 height 24
type input "**********"
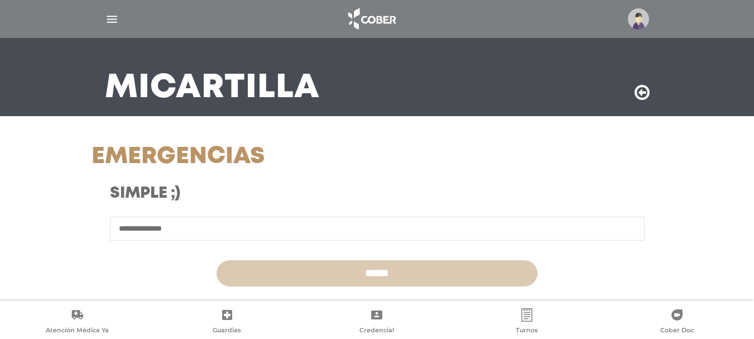
click at [360, 274] on input "******" at bounding box center [376, 273] width 321 height 26
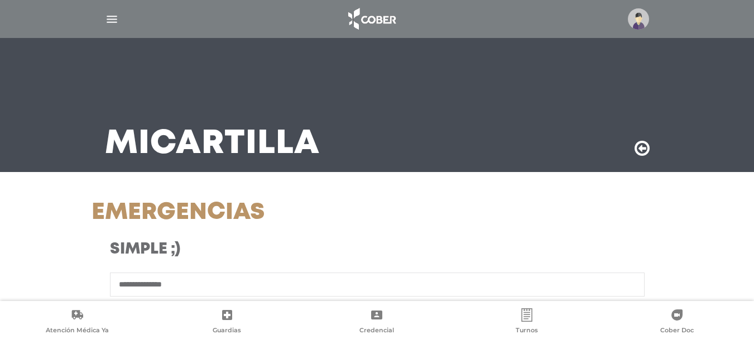
scroll to position [56, 0]
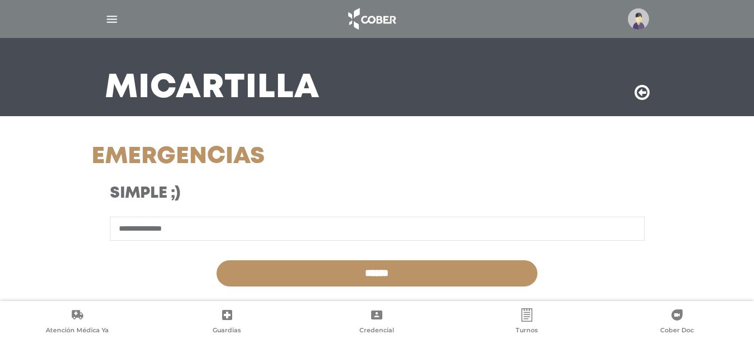
drag, startPoint x: 199, startPoint y: 230, endPoint x: 38, endPoint y: 225, distance: 161.3
type input "**********"
click at [351, 263] on input "******" at bounding box center [376, 273] width 321 height 26
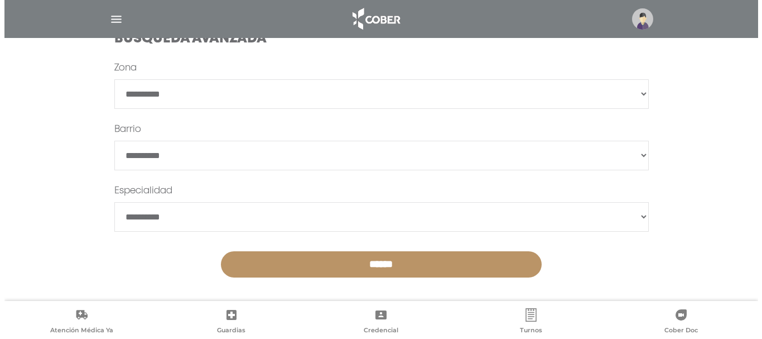
scroll to position [359, 0]
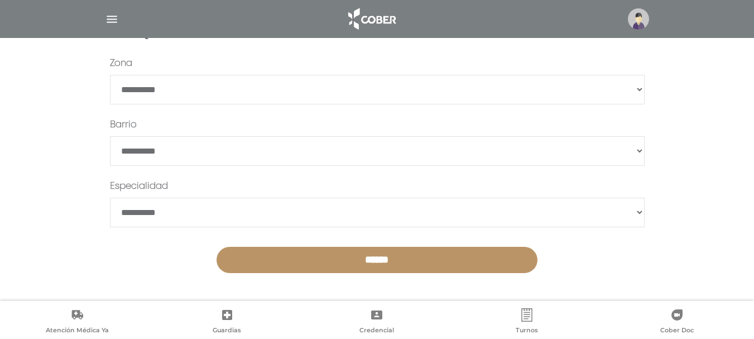
click at [65, 321] on link "Atención Médica Ya" at bounding box center [77, 322] width 150 height 28
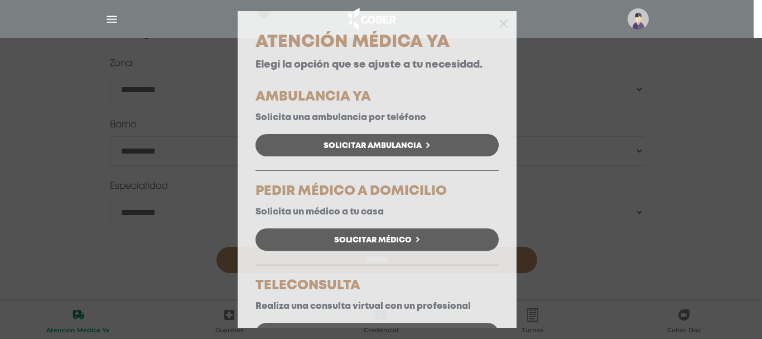
scroll to position [56, 0]
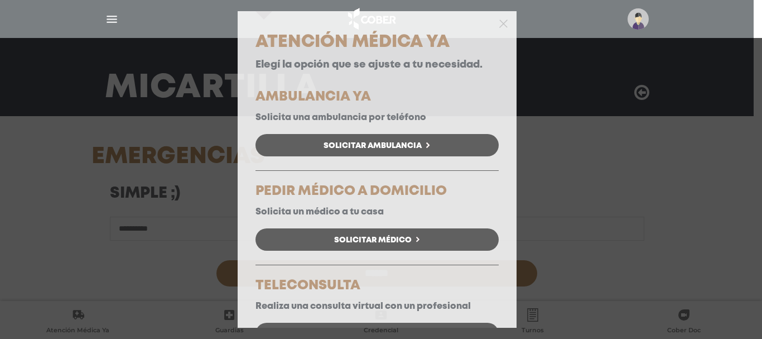
click at [658, 161] on div "Atención Médica Ya Elegí la opción que se ajuste a tu necesidad. AMBULANCIA YA …" at bounding box center [381, 169] width 762 height 339
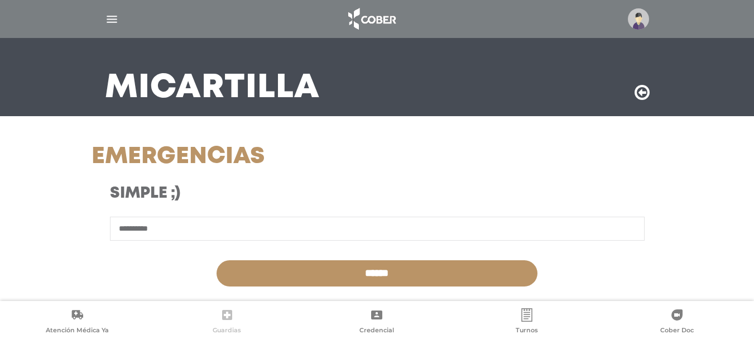
click at [226, 316] on icon at bounding box center [226, 314] width 13 height 13
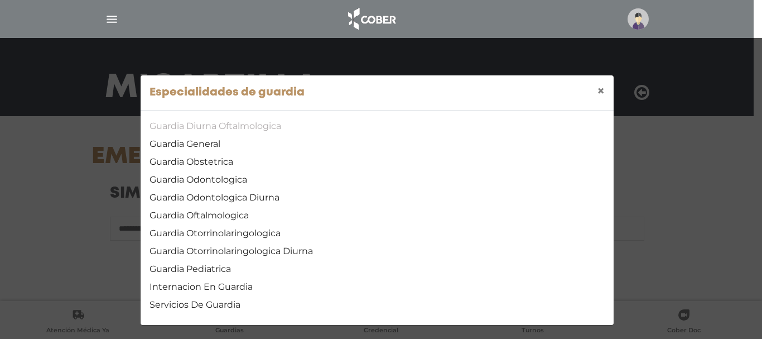
drag, startPoint x: 226, startPoint y: 317, endPoint x: 576, endPoint y: 124, distance: 399.7
click at [576, 124] on link "Guardia Diurna Oftalmologica" at bounding box center [376, 125] width 455 height 13
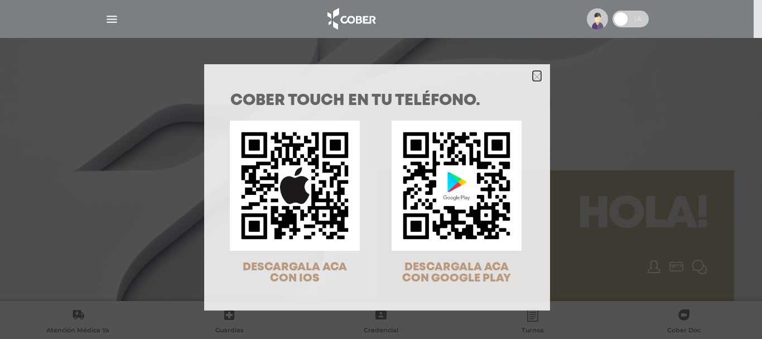
click at [533, 78] on polygon "Close" at bounding box center [537, 77] width 8 height 8
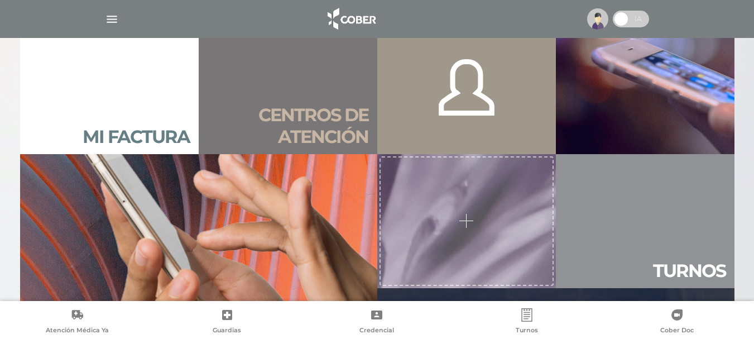
scroll to position [814, 0]
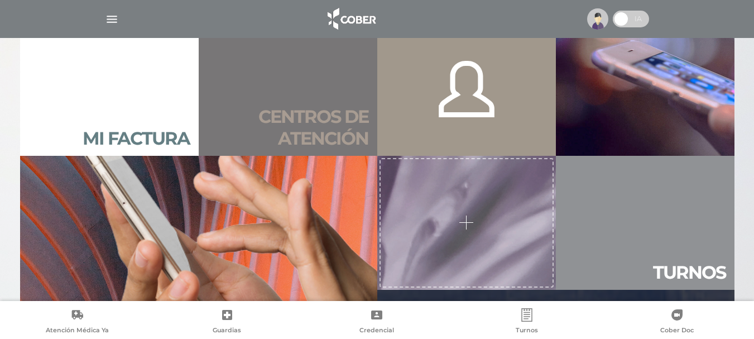
click at [326, 118] on h2 "Centros de atención" at bounding box center [287, 127] width 161 height 43
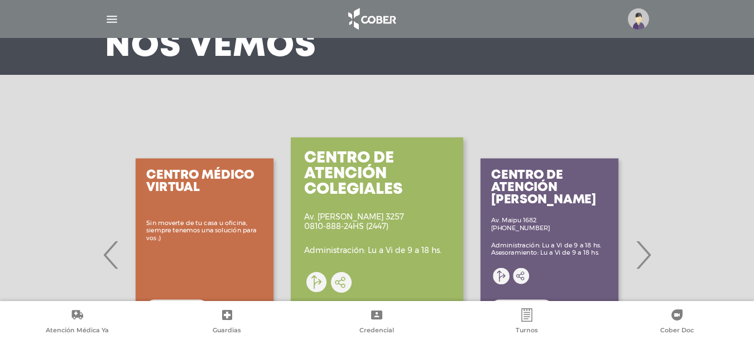
scroll to position [112, 0]
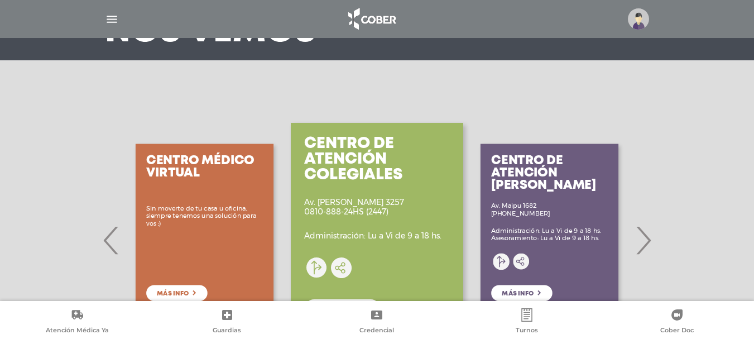
click at [648, 241] on span "›" at bounding box center [643, 240] width 22 height 60
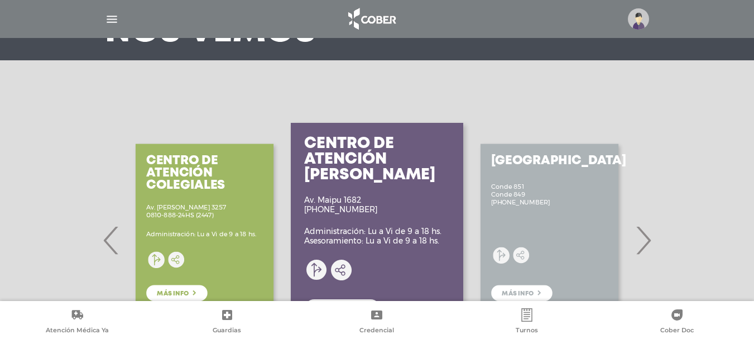
drag, startPoint x: 648, startPoint y: 241, endPoint x: 716, endPoint y: 133, distance: 127.7
click at [716, 133] on div "Centro de Atención [PERSON_NAME] Av. Maipu 1682 [PHONE_NUMBER] Administración: …" at bounding box center [377, 240] width 754 height 315
click at [645, 238] on span "›" at bounding box center [643, 240] width 22 height 60
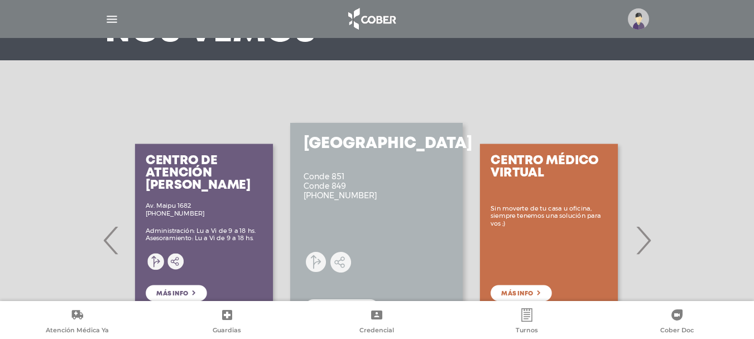
click at [645, 238] on span "›" at bounding box center [643, 240] width 22 height 60
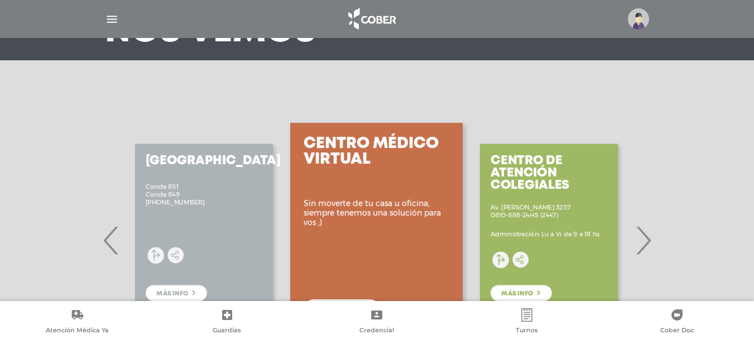
click at [645, 238] on span "›" at bounding box center [643, 240] width 22 height 60
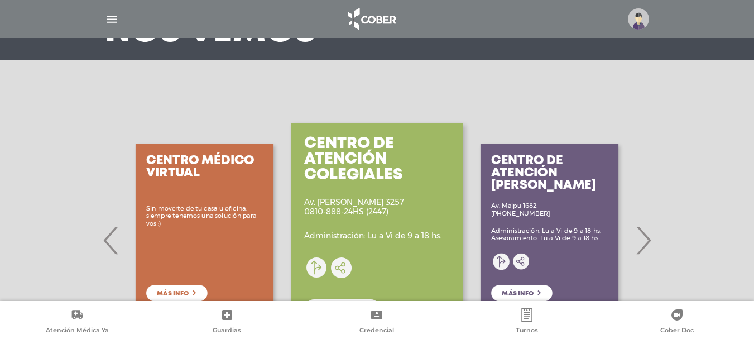
click at [645, 238] on span "›" at bounding box center [643, 240] width 22 height 60
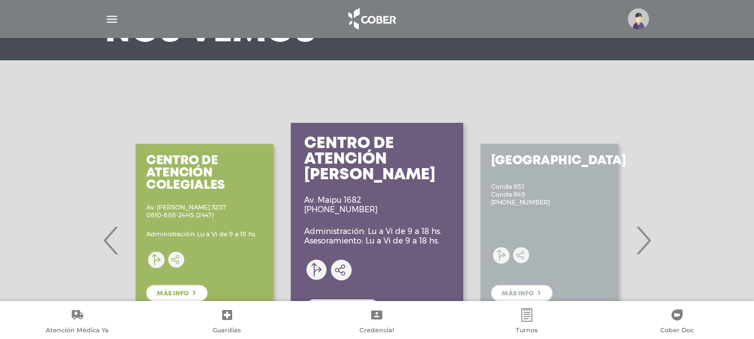
scroll to position [0, 0]
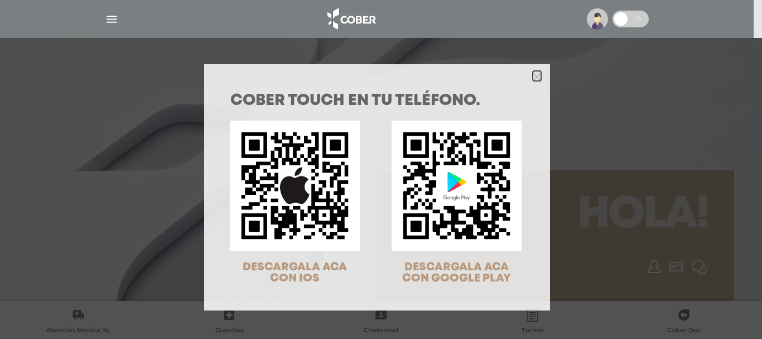
click at [534, 76] on icon "Close" at bounding box center [537, 77] width 8 height 8
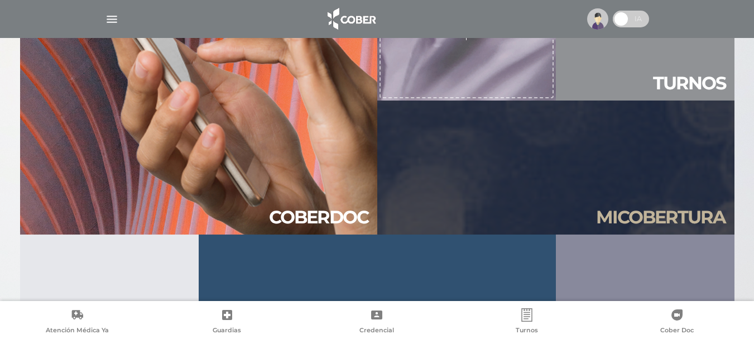
scroll to position [1004, 0]
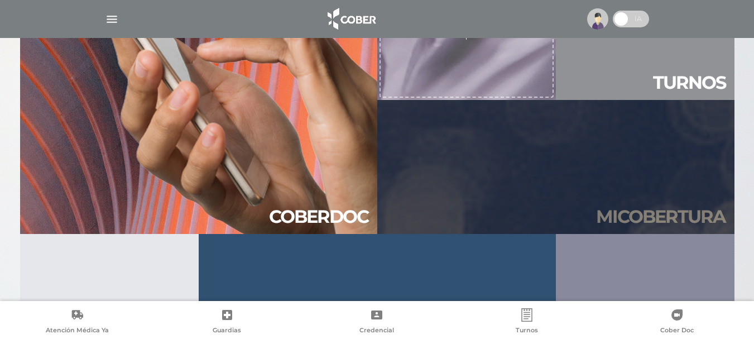
click at [637, 224] on h2 "Mi cober tura" at bounding box center [660, 216] width 129 height 21
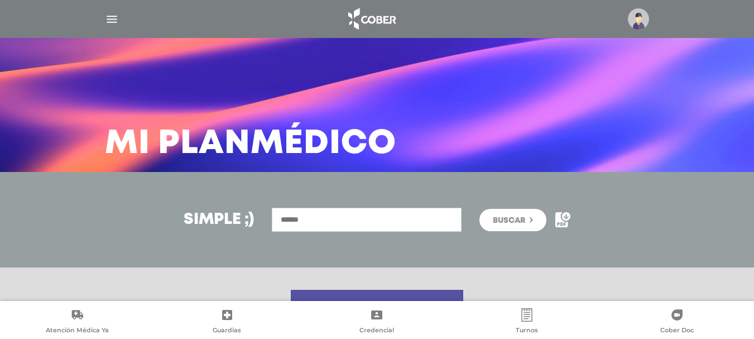
click at [318, 229] on input "text" at bounding box center [367, 219] width 190 height 24
click at [530, 219] on icon "submit" at bounding box center [530, 220] width 3 height 6
click at [353, 217] on input "text" at bounding box center [367, 219] width 190 height 24
click at [272, 218] on input "text" at bounding box center [367, 219] width 190 height 24
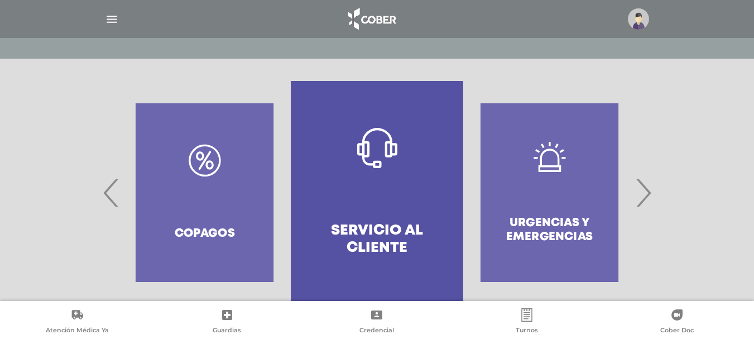
scroll to position [223, 0]
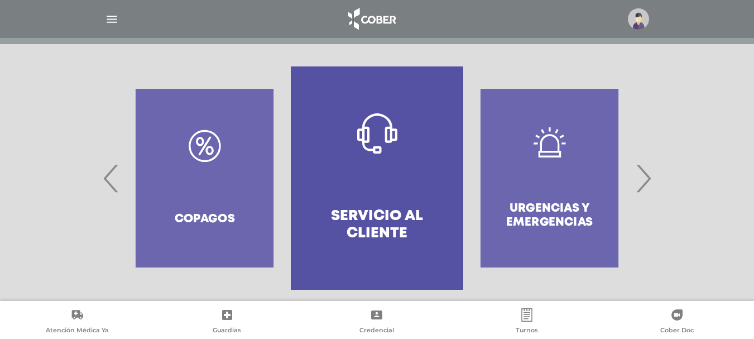
click at [589, 192] on div "Urgencias y emergencias" at bounding box center [549, 177] width 172 height 223
click at [645, 181] on span "›" at bounding box center [643, 178] width 22 height 60
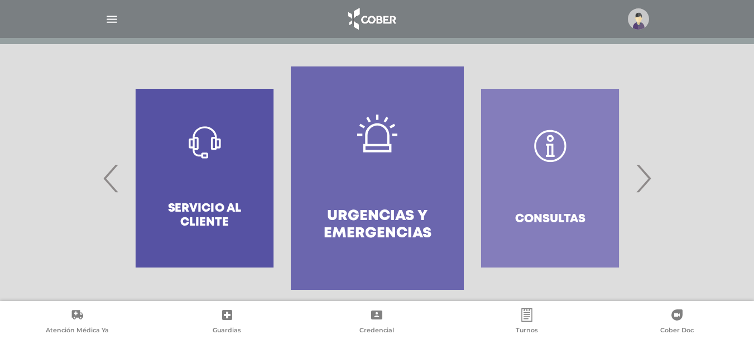
click at [389, 187] on link "Urgencias y emergencias" at bounding box center [377, 177] width 172 height 223
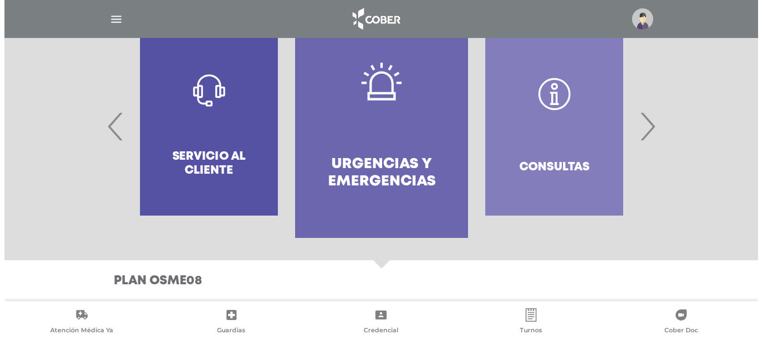
scroll to position [276, 0]
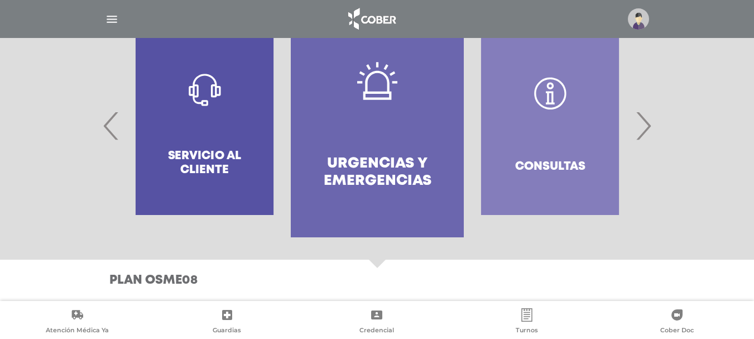
click at [239, 317] on link "Guardias" at bounding box center [227, 322] width 150 height 28
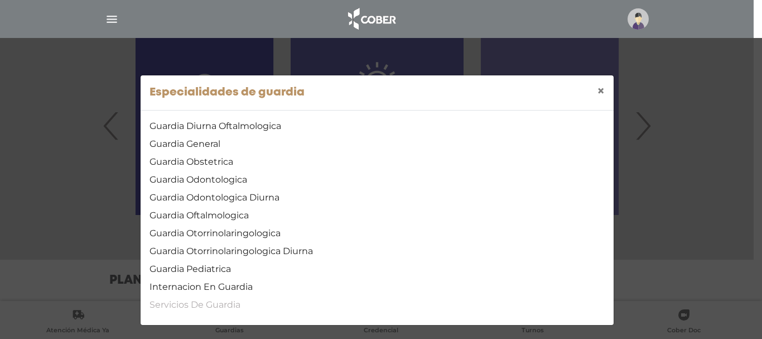
click at [220, 301] on link "Servicios De Guardia" at bounding box center [376, 304] width 455 height 13
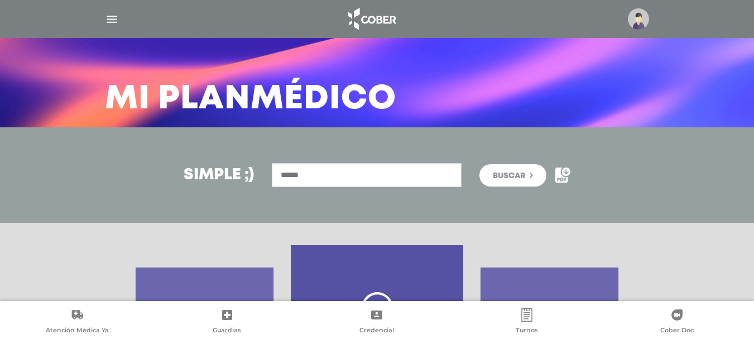
scroll to position [56, 0]
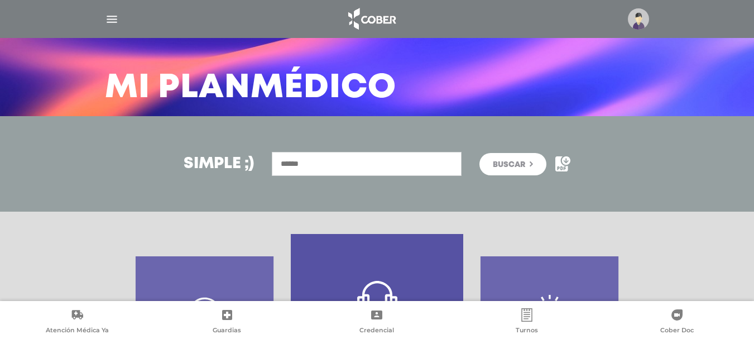
click at [356, 160] on input "text" at bounding box center [367, 164] width 190 height 24
drag, startPoint x: 356, startPoint y: 160, endPoint x: 300, endPoint y: 163, distance: 57.0
click at [300, 163] on input "text" at bounding box center [367, 164] width 190 height 24
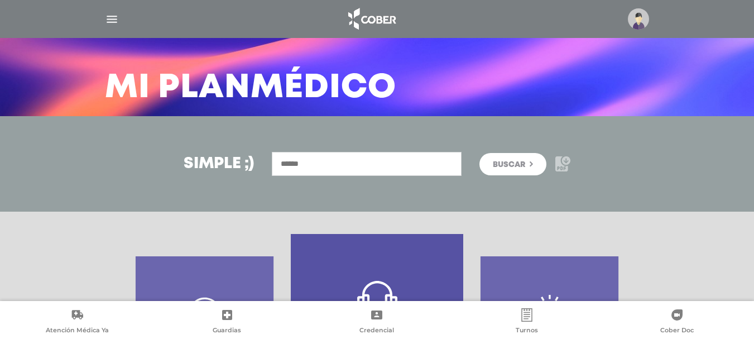
click at [566, 159] on icon at bounding box center [566, 160] width 8 height 8
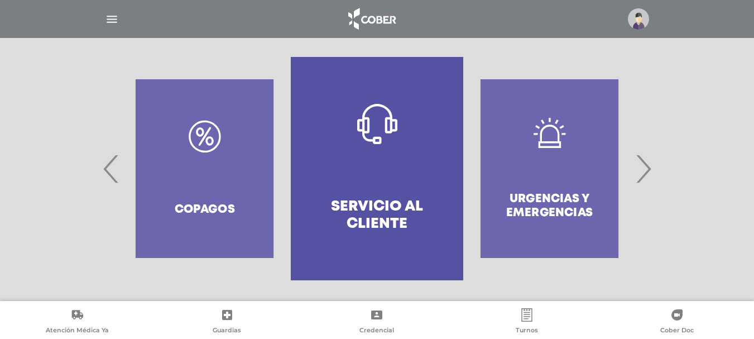
scroll to position [234, 0]
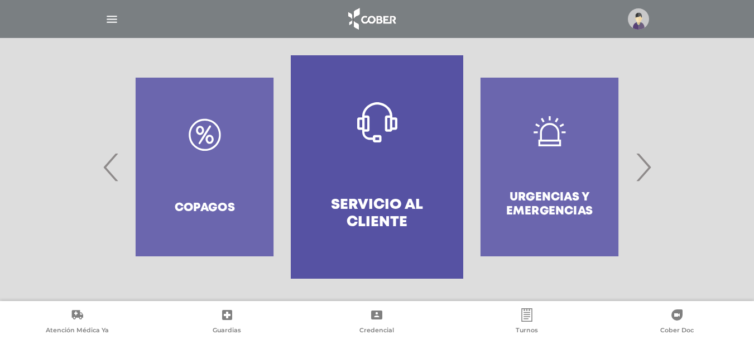
click at [649, 169] on span "›" at bounding box center [643, 167] width 22 height 60
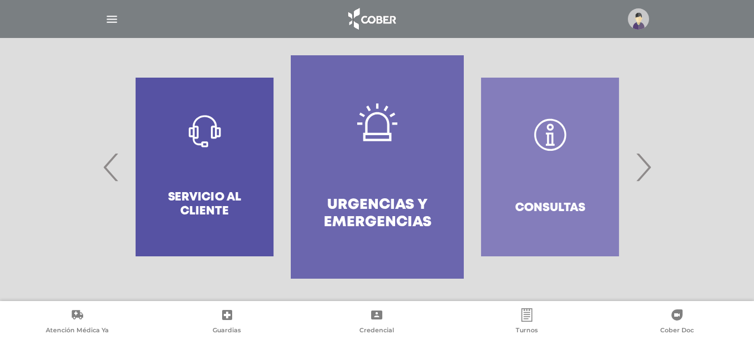
click at [649, 169] on span "›" at bounding box center [643, 167] width 22 height 60
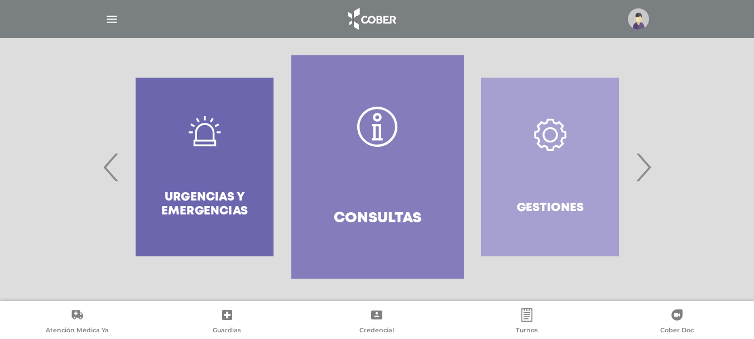
click at [649, 169] on span "›" at bounding box center [643, 167] width 22 height 60
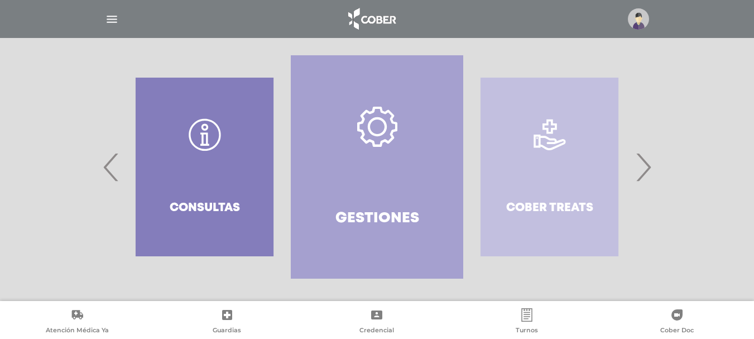
click at [649, 169] on span "›" at bounding box center [643, 167] width 22 height 60
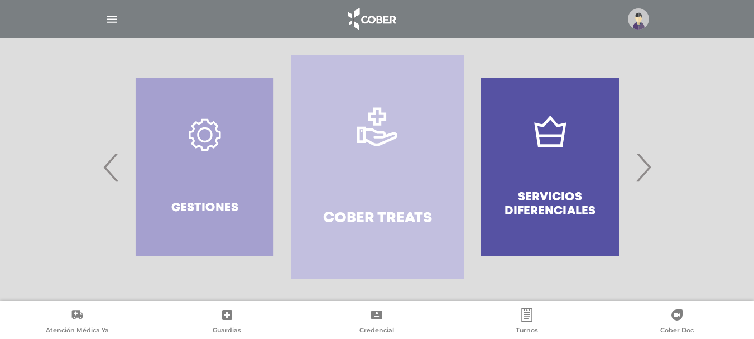
click at [649, 169] on span "›" at bounding box center [643, 167] width 22 height 60
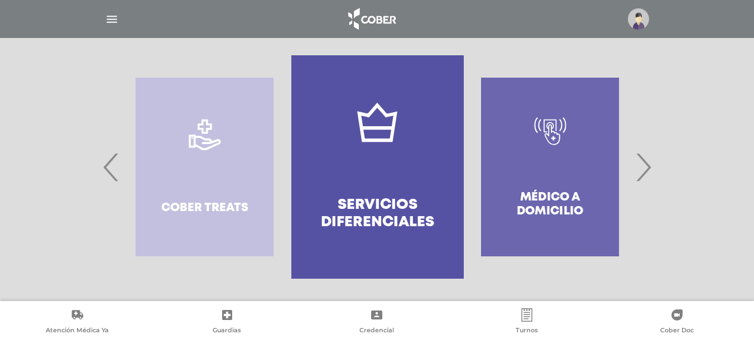
click at [649, 169] on span "›" at bounding box center [643, 167] width 22 height 60
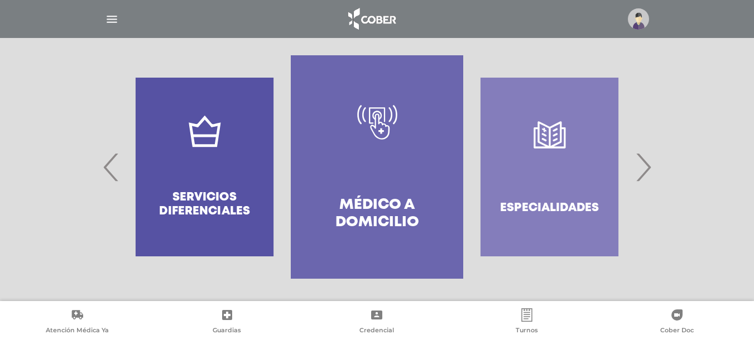
click at [649, 169] on span "›" at bounding box center [643, 167] width 22 height 60
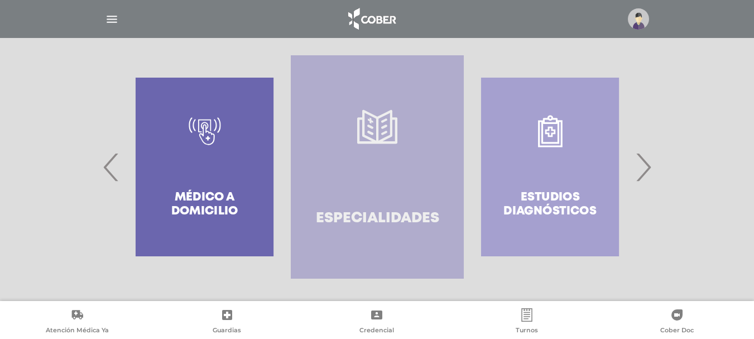
click at [372, 155] on link "Especialidades" at bounding box center [377, 166] width 172 height 223
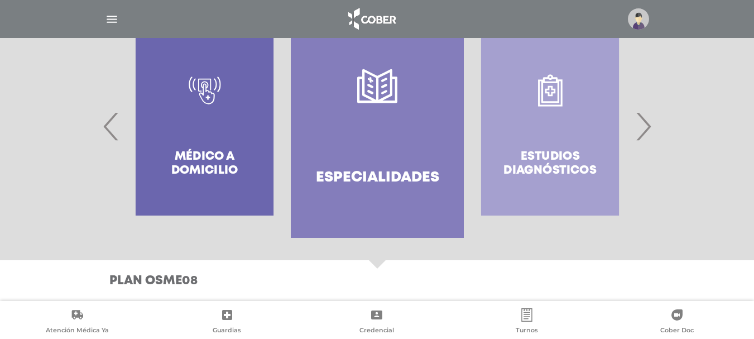
scroll to position [276, 0]
click at [371, 115] on link "Especialidades" at bounding box center [377, 125] width 172 height 223
click at [78, 325] on link "Atención Médica Ya" at bounding box center [77, 322] width 150 height 28
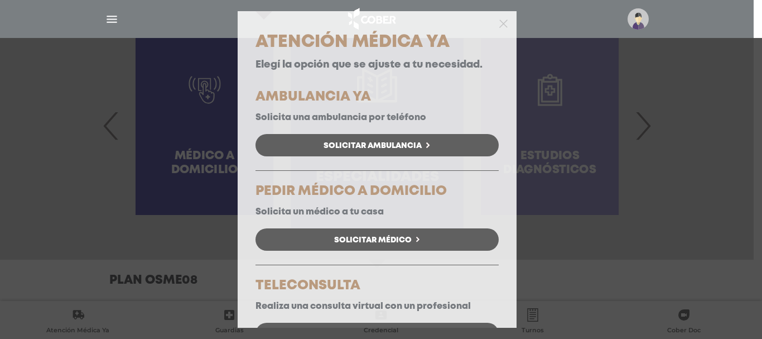
click at [664, 98] on div "Atención Médica Ya Elegí la opción que se ajuste a tu necesidad. AMBULANCIA YA …" at bounding box center [381, 169] width 762 height 339
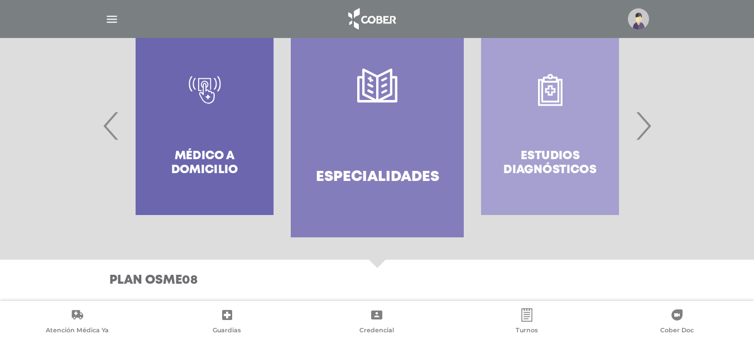
click at [645, 124] on span "›" at bounding box center [643, 125] width 22 height 60
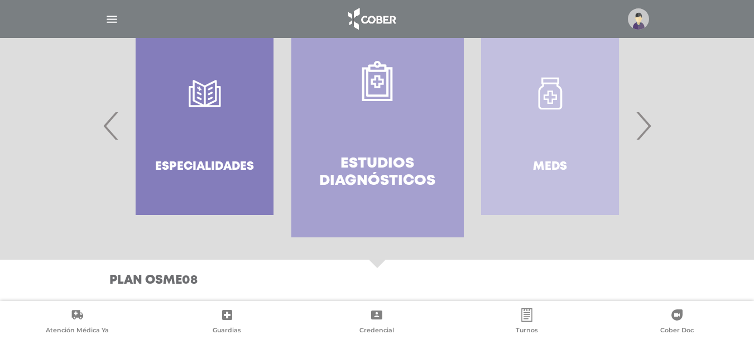
click at [645, 124] on span "›" at bounding box center [643, 125] width 22 height 60
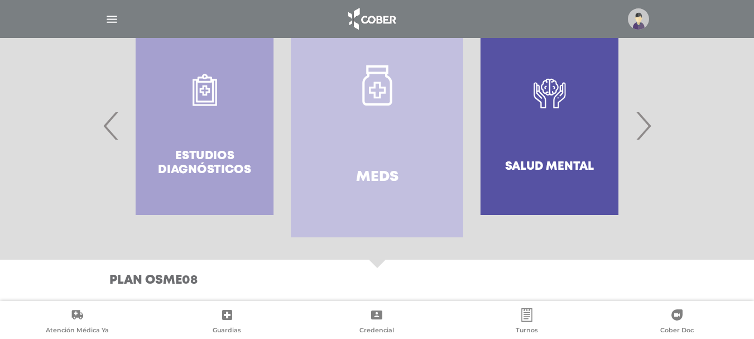
click at [645, 124] on span "›" at bounding box center [643, 125] width 22 height 60
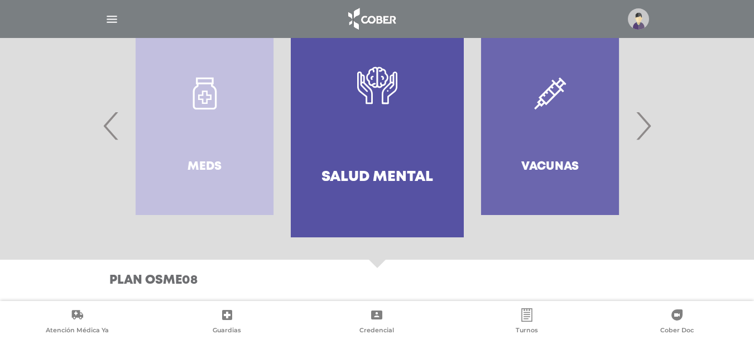
click at [645, 124] on span "›" at bounding box center [643, 125] width 22 height 60
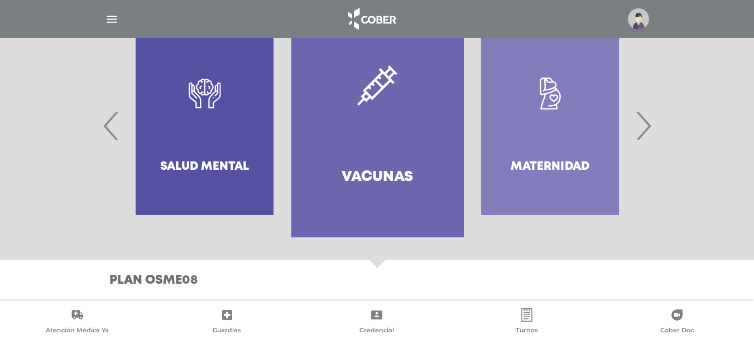
click at [645, 124] on span "›" at bounding box center [643, 125] width 22 height 60
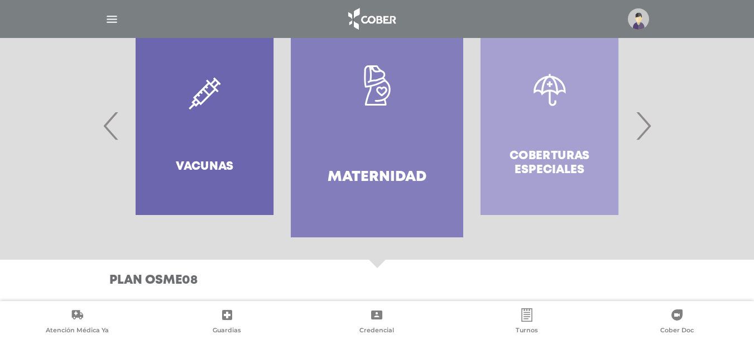
click at [645, 124] on span "›" at bounding box center [643, 125] width 22 height 60
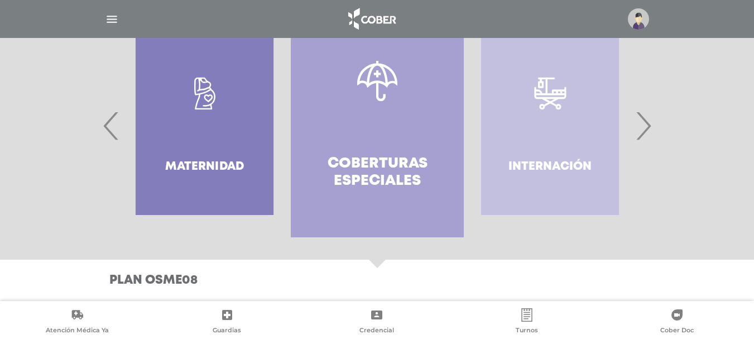
click at [645, 124] on span "›" at bounding box center [643, 125] width 22 height 60
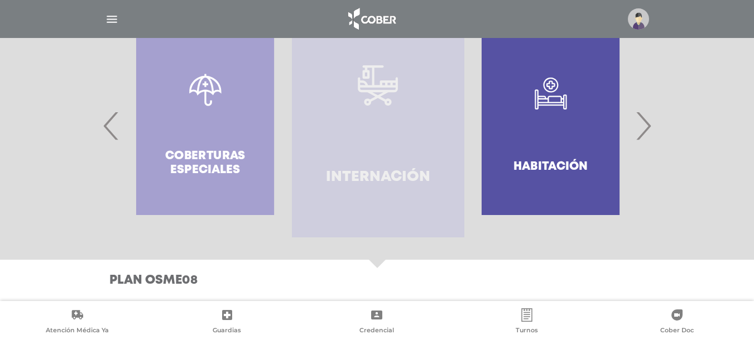
click at [363, 96] on icon at bounding box center [378, 85] width 40 height 40
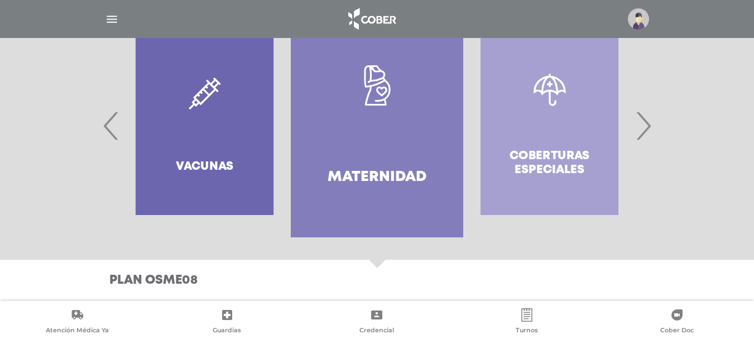
click at [644, 127] on span "›" at bounding box center [643, 125] width 22 height 60
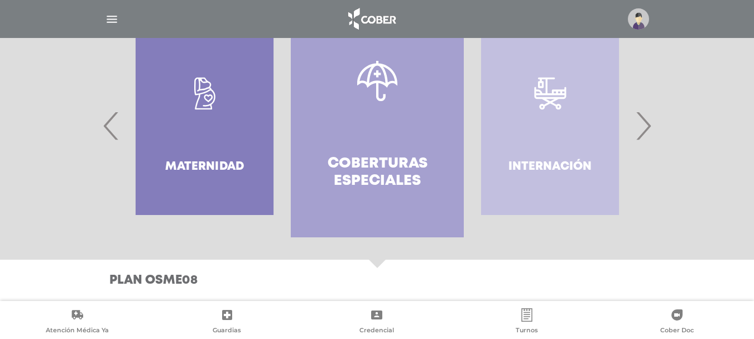
click at [644, 127] on span "›" at bounding box center [643, 125] width 22 height 60
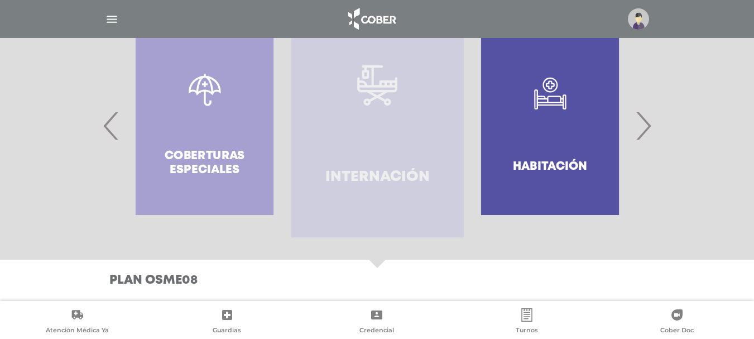
click at [370, 178] on h4 "Internación" at bounding box center [377, 176] width 104 height 17
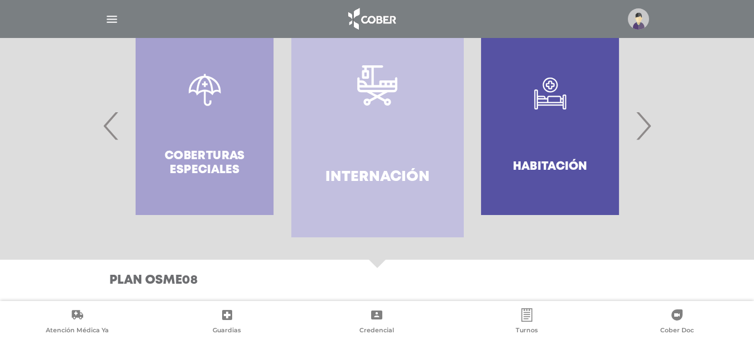
click at [373, 185] on h4 "Internación" at bounding box center [377, 176] width 104 height 17
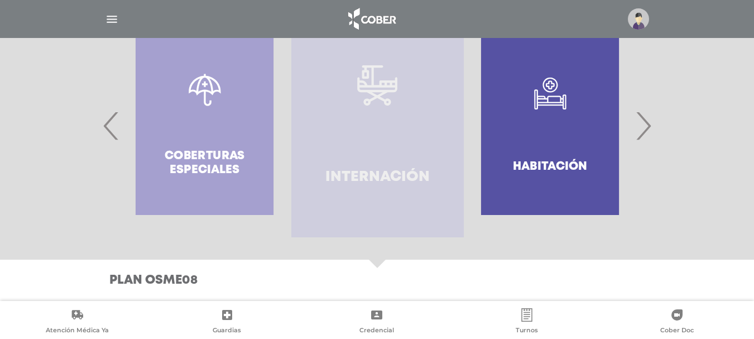
click at [373, 185] on h4 "Internación" at bounding box center [377, 176] width 104 height 17
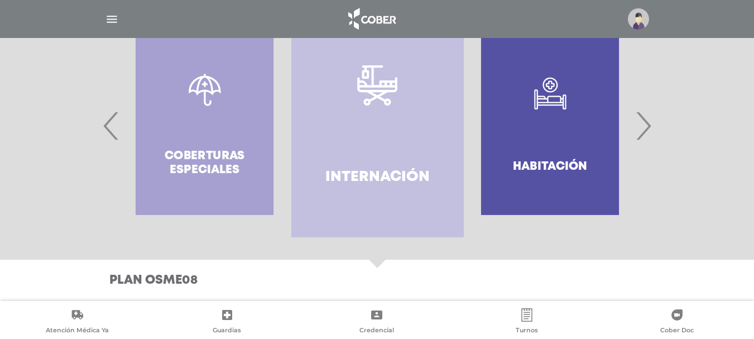
click at [373, 185] on h4 "Internación" at bounding box center [377, 176] width 104 height 17
click at [87, 323] on link "Atención Médica Ya" at bounding box center [77, 322] width 150 height 28
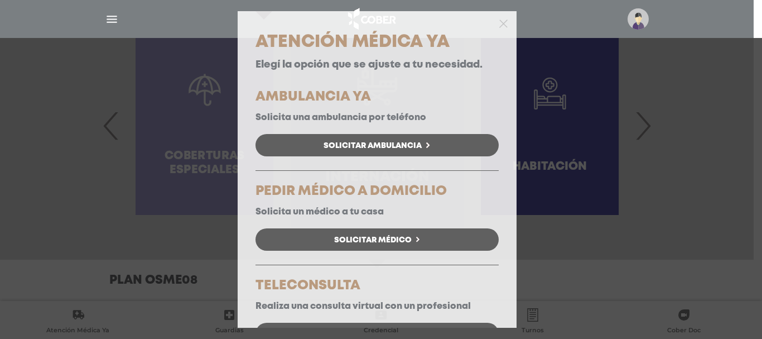
click at [501, 26] on div at bounding box center [377, 22] width 279 height 22
click at [499, 26] on polygon "button" at bounding box center [503, 24] width 8 height 8
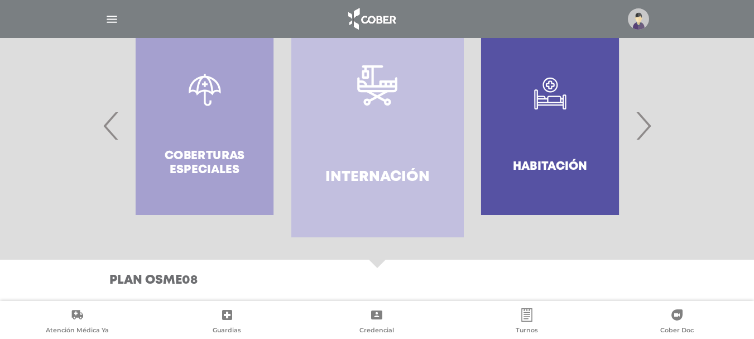
click at [644, 125] on span "›" at bounding box center [643, 125] width 22 height 60
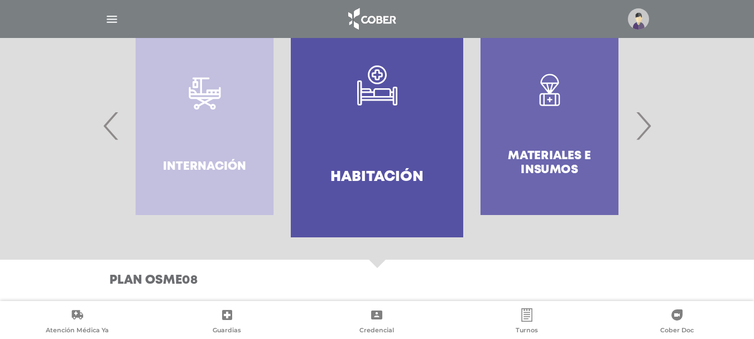
click at [644, 125] on span "›" at bounding box center [643, 125] width 22 height 60
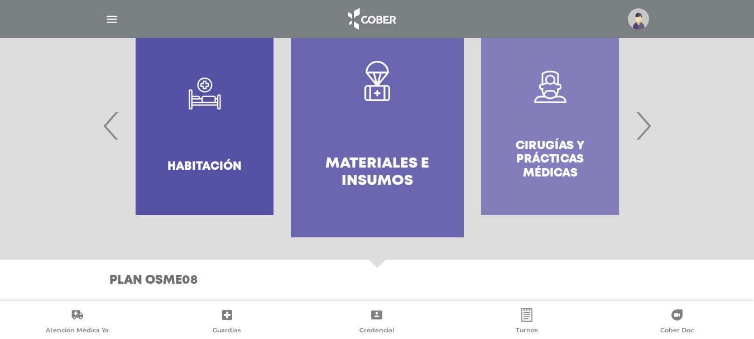
click at [644, 125] on span "›" at bounding box center [643, 125] width 22 height 60
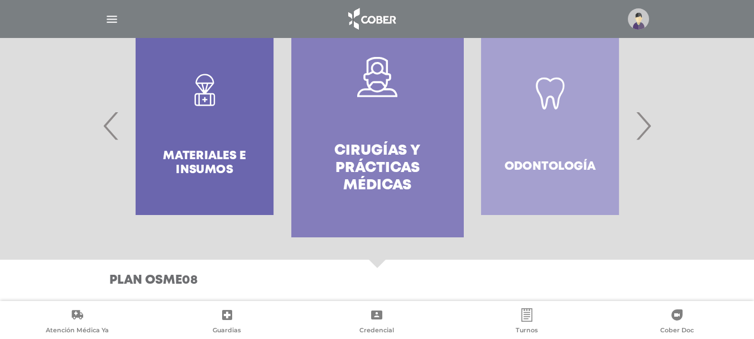
click at [644, 125] on span "›" at bounding box center [643, 125] width 22 height 60
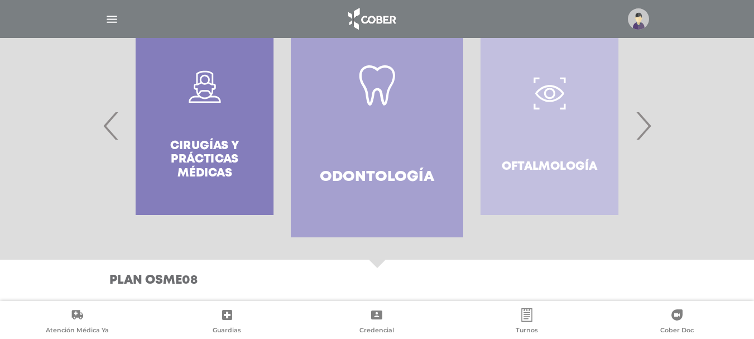
click at [644, 125] on span "›" at bounding box center [643, 125] width 22 height 60
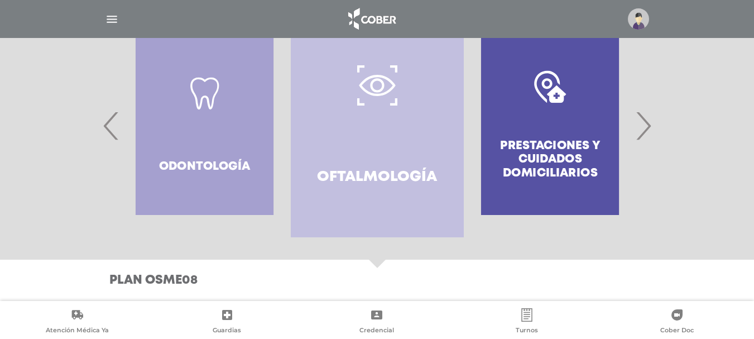
click at [644, 125] on span "›" at bounding box center [643, 125] width 22 height 60
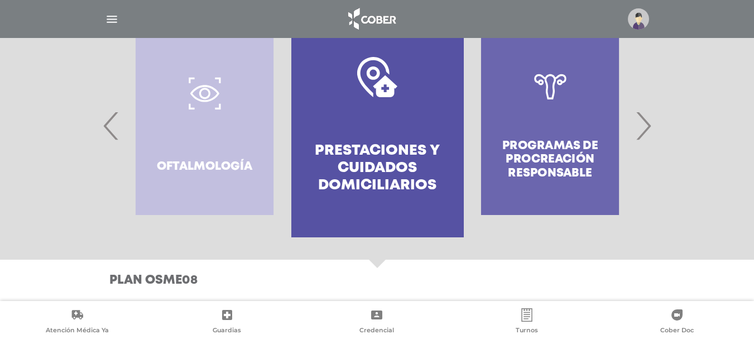
click at [644, 125] on span "›" at bounding box center [643, 125] width 22 height 60
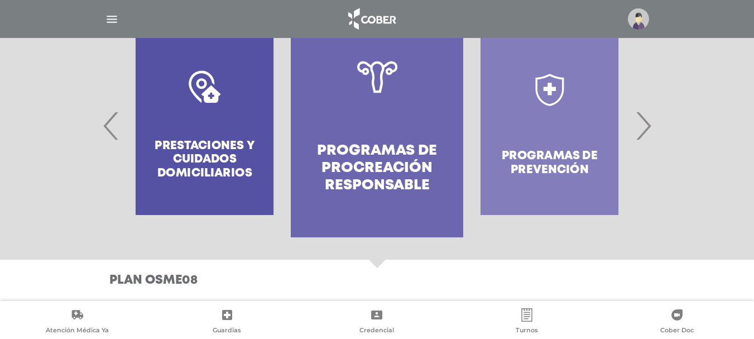
click at [644, 125] on span "›" at bounding box center [643, 125] width 22 height 60
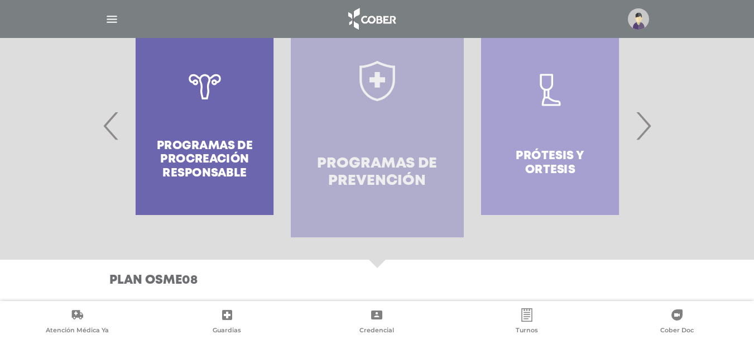
click at [371, 84] on icon at bounding box center [377, 81] width 40 height 40
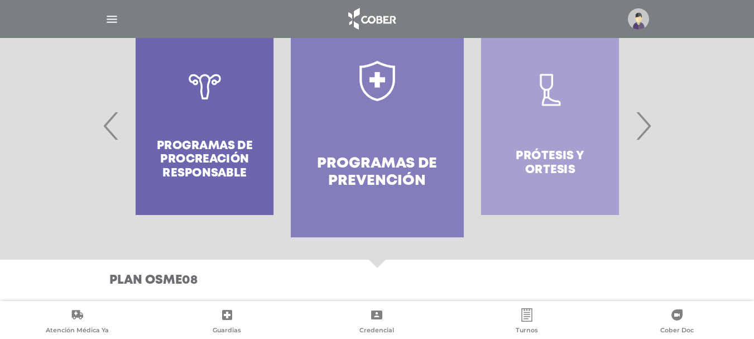
click at [395, 114] on link "Programas de prevención" at bounding box center [377, 125] width 172 height 223
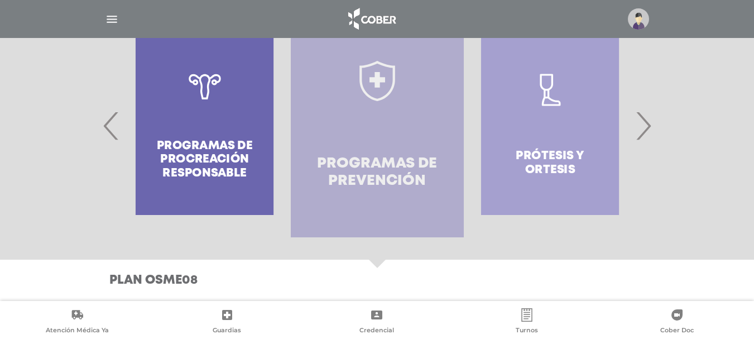
click at [395, 114] on link "Programas de prevención" at bounding box center [377, 125] width 172 height 223
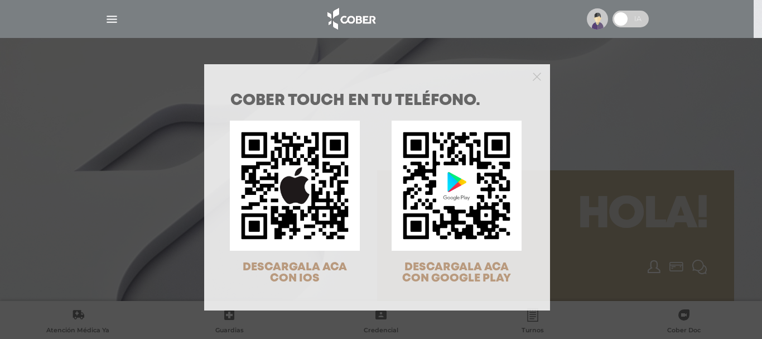
click at [543, 216] on div "COBER TOUCH en tu teléfono. DESCARGALA ACA CON IOS DESCARGALA ACA CON GOOGLE PL…" at bounding box center [377, 198] width 346 height 224
click at [535, 74] on icon "Close" at bounding box center [537, 77] width 8 height 8
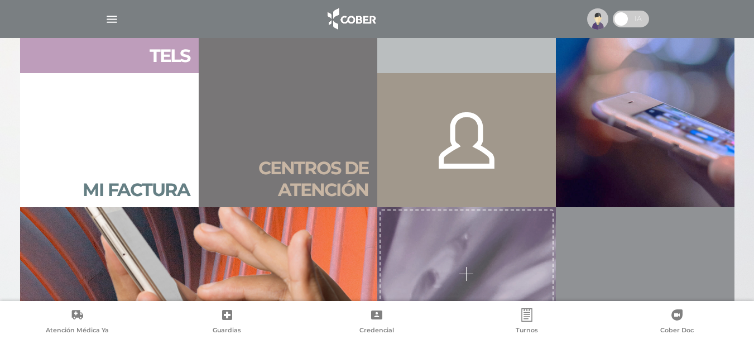
scroll to position [781, 0]
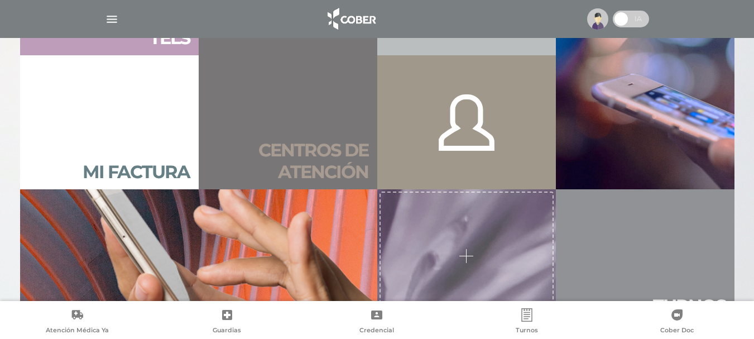
click at [293, 160] on h2 "Centros de atención" at bounding box center [287, 160] width 161 height 43
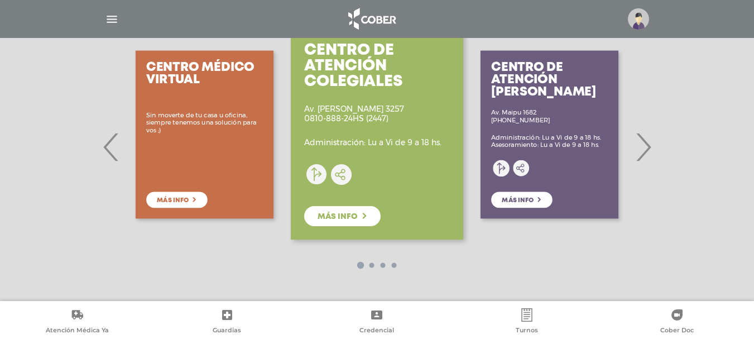
scroll to position [208, 0]
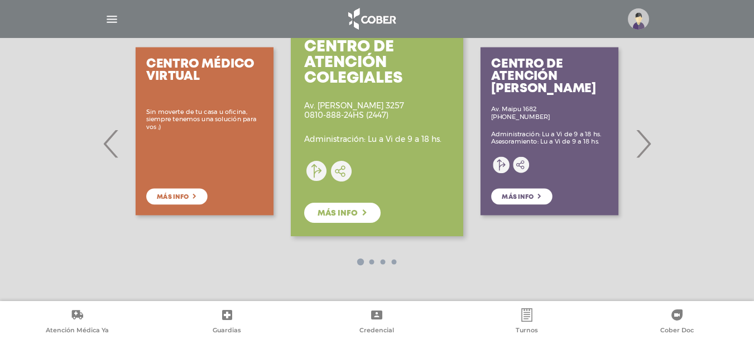
click at [513, 199] on div "Centro de Atención [PERSON_NAME] Av. Maipu 1682 [PHONE_NUMBER] Administración: …" at bounding box center [549, 131] width 172 height 223
click at [638, 148] on span "›" at bounding box center [643, 143] width 22 height 60
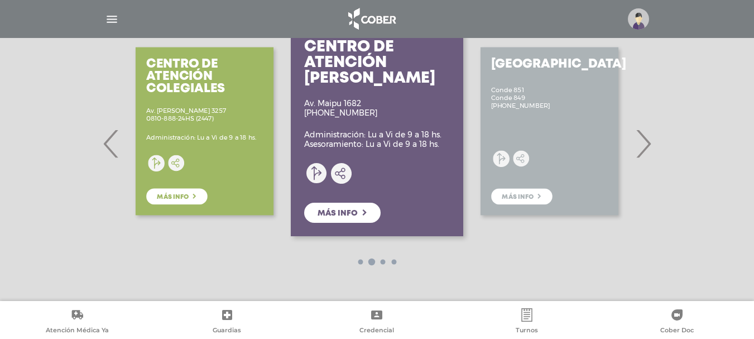
click at [638, 148] on span "›" at bounding box center [643, 143] width 22 height 60
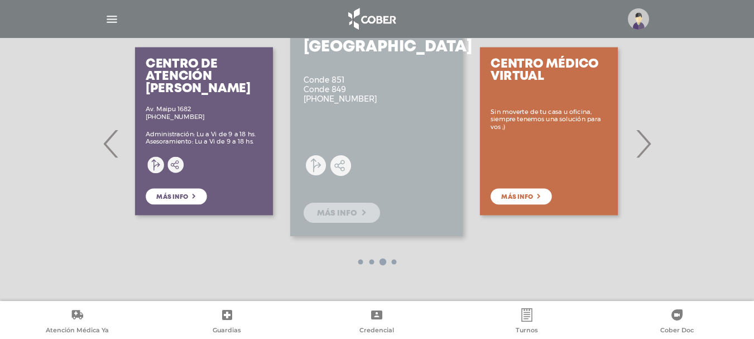
click at [354, 213] on span "Más info" at bounding box center [337, 213] width 40 height 8
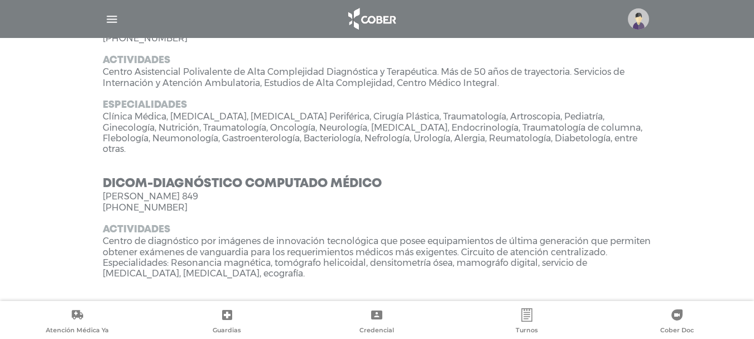
scroll to position [411, 0]
